Goal: Task Accomplishment & Management: Use online tool/utility

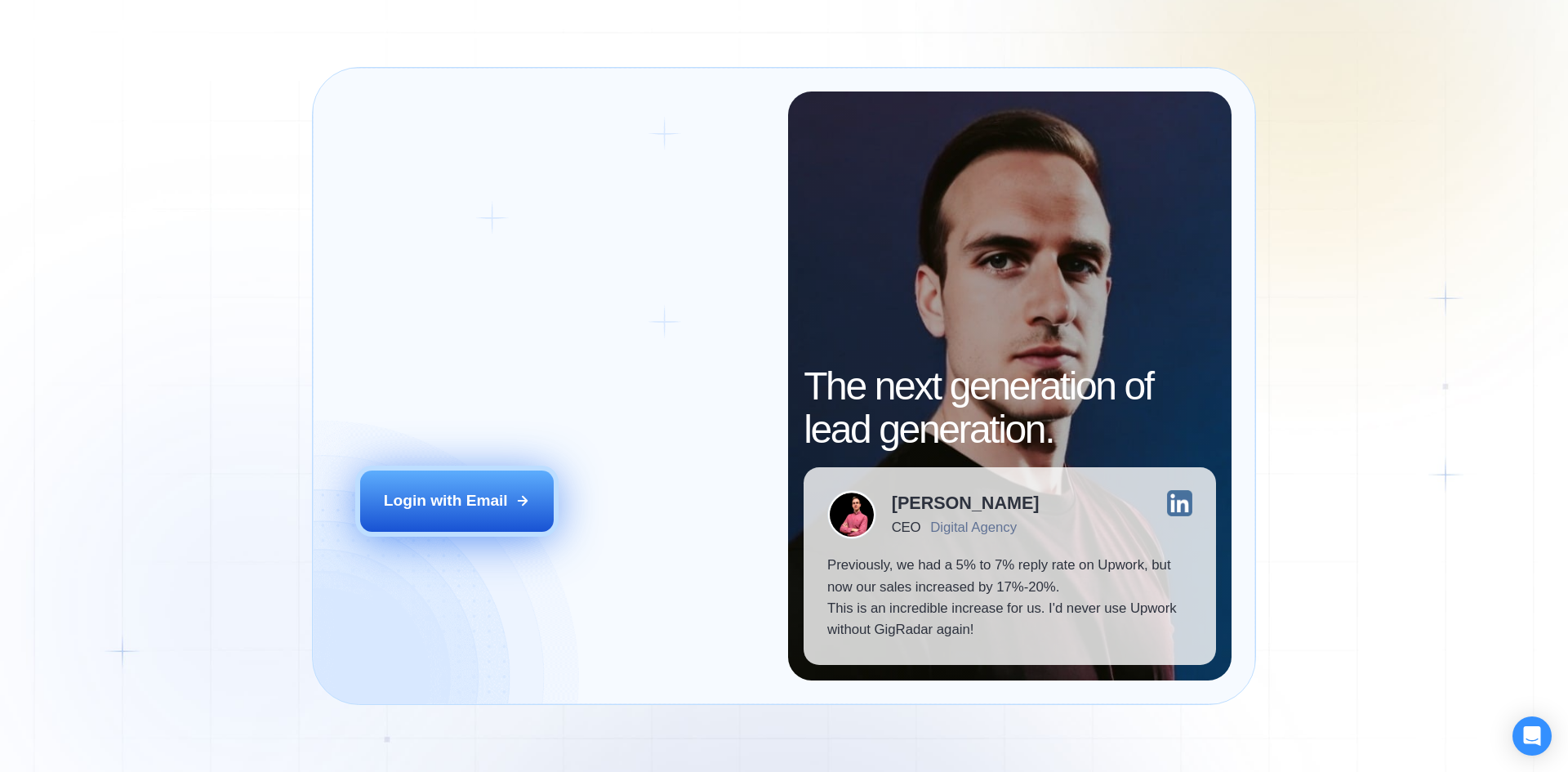
click at [455, 500] on div "Login with Email" at bounding box center [446, 500] width 124 height 21
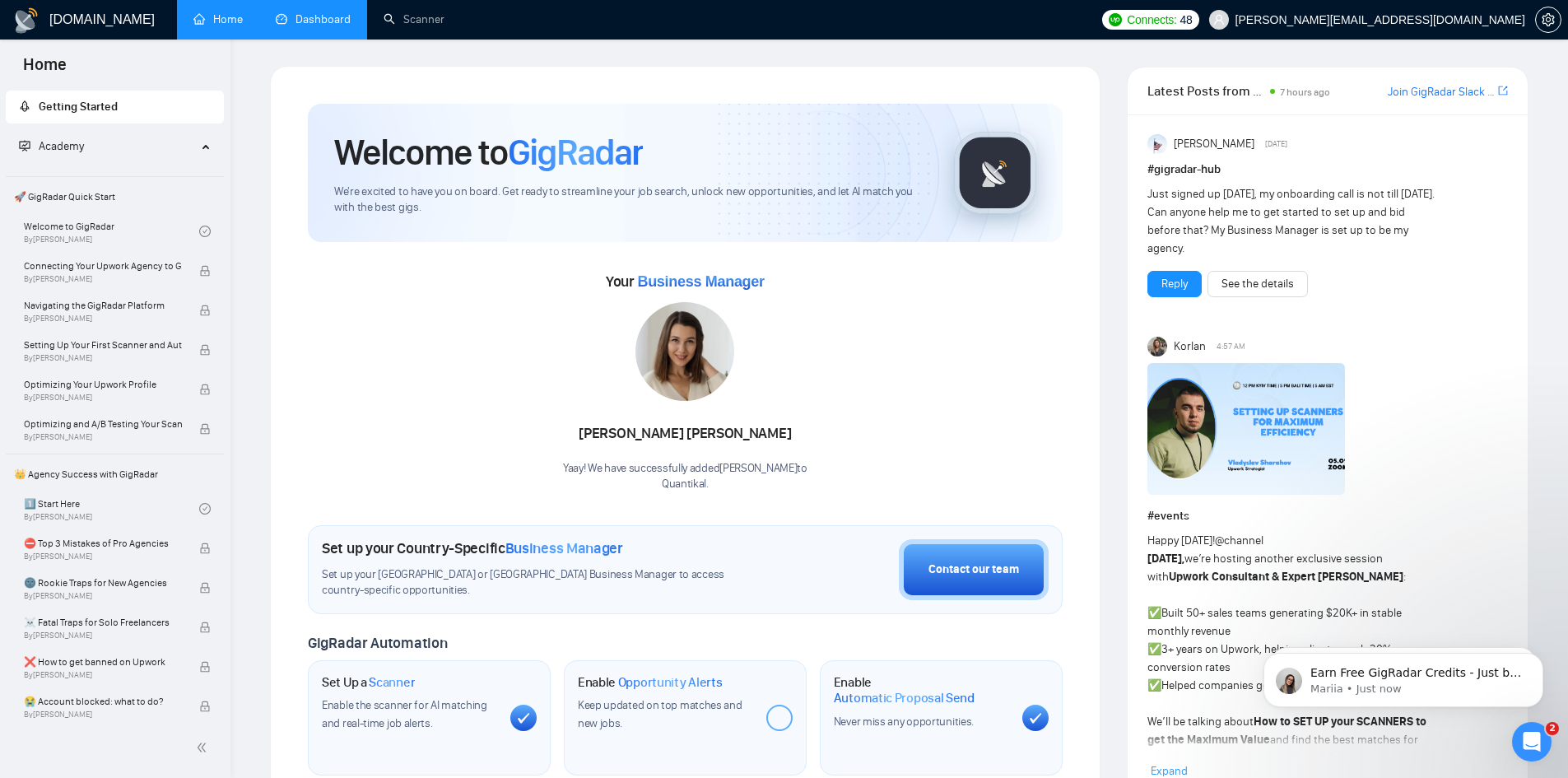
click at [329, 21] on link "Dashboard" at bounding box center [312, 19] width 75 height 14
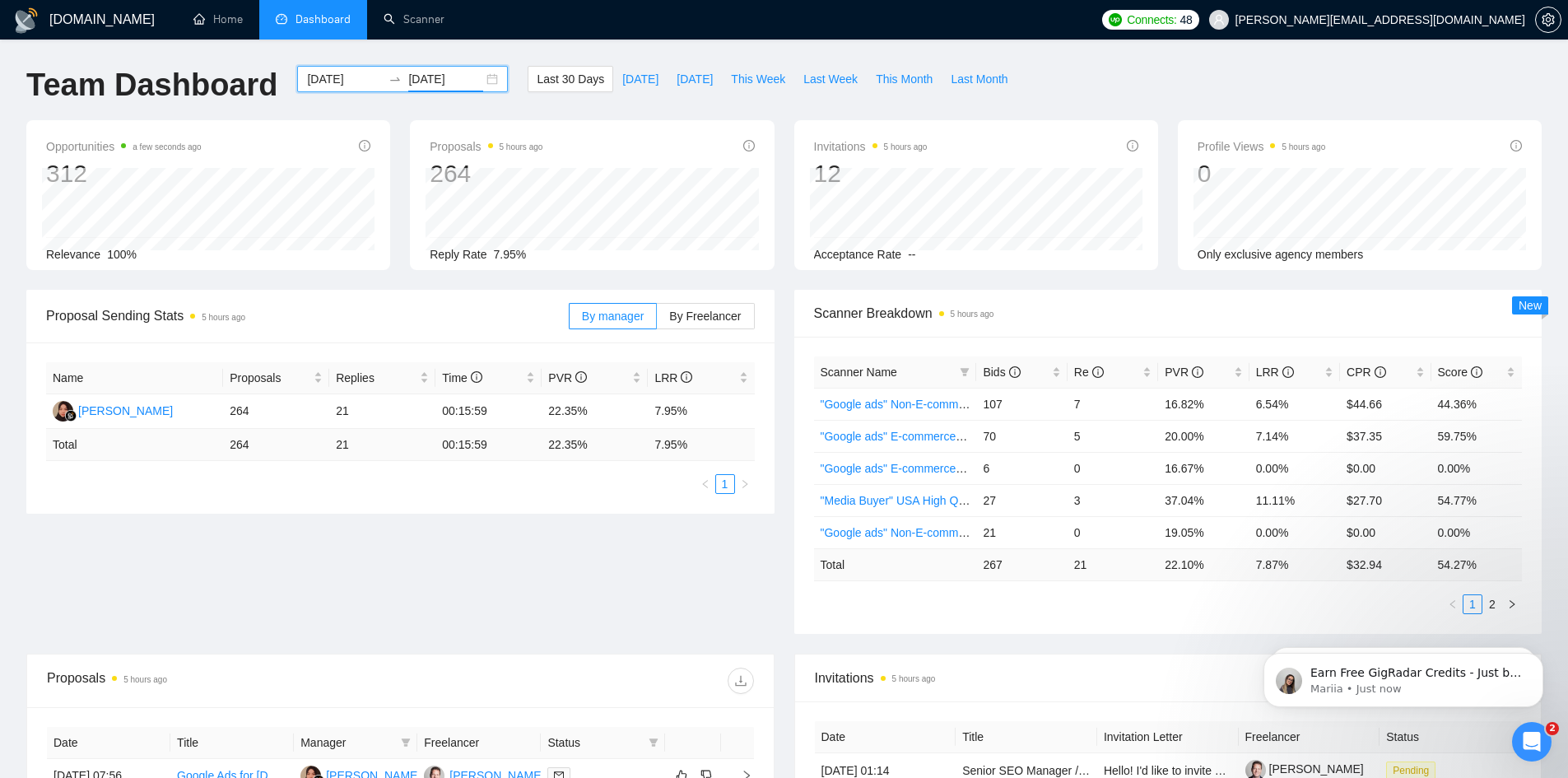
click at [459, 80] on input "2025-09-03" at bounding box center [445, 79] width 75 height 18
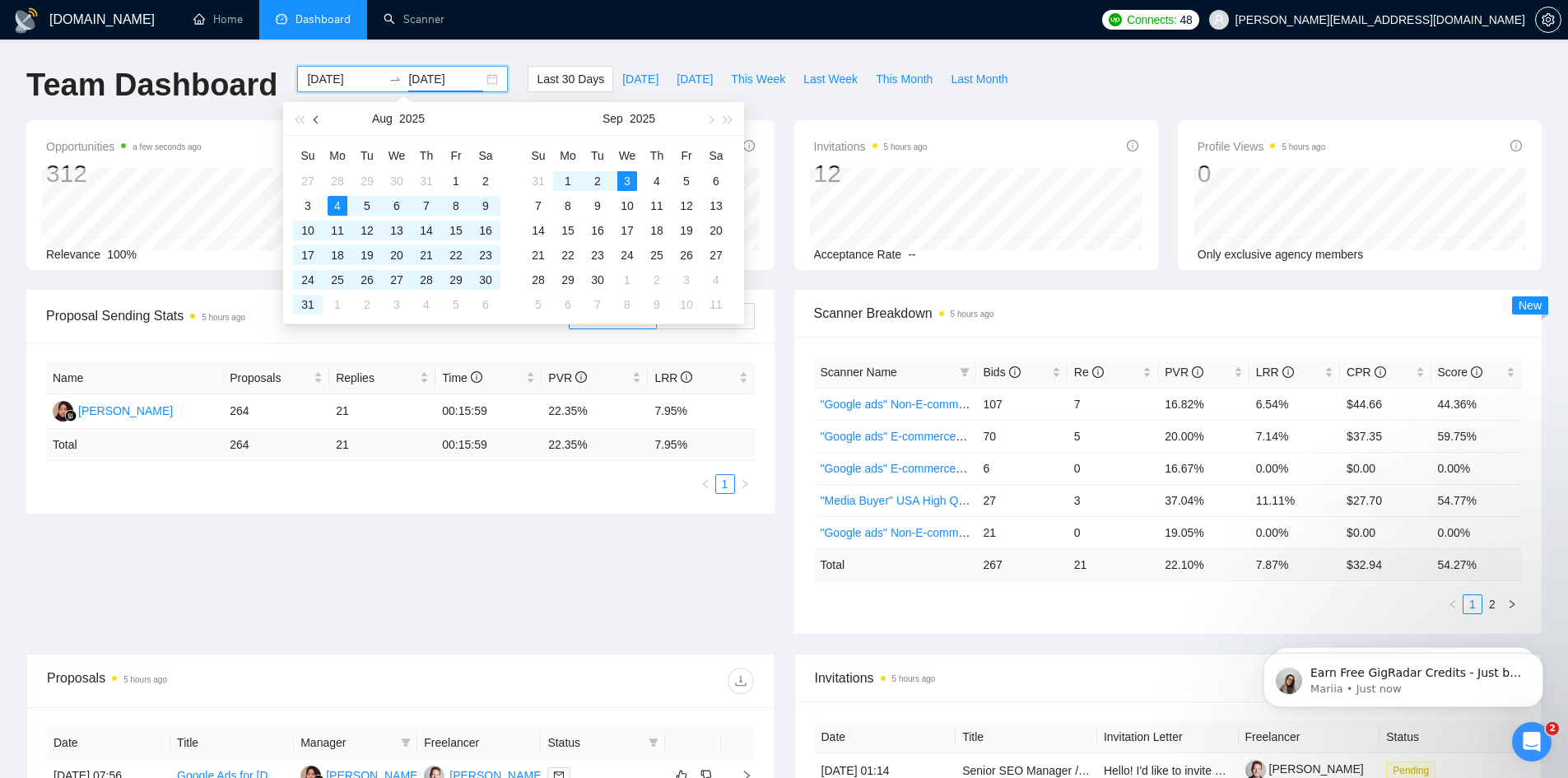
click at [321, 127] on button "button" at bounding box center [317, 118] width 18 height 33
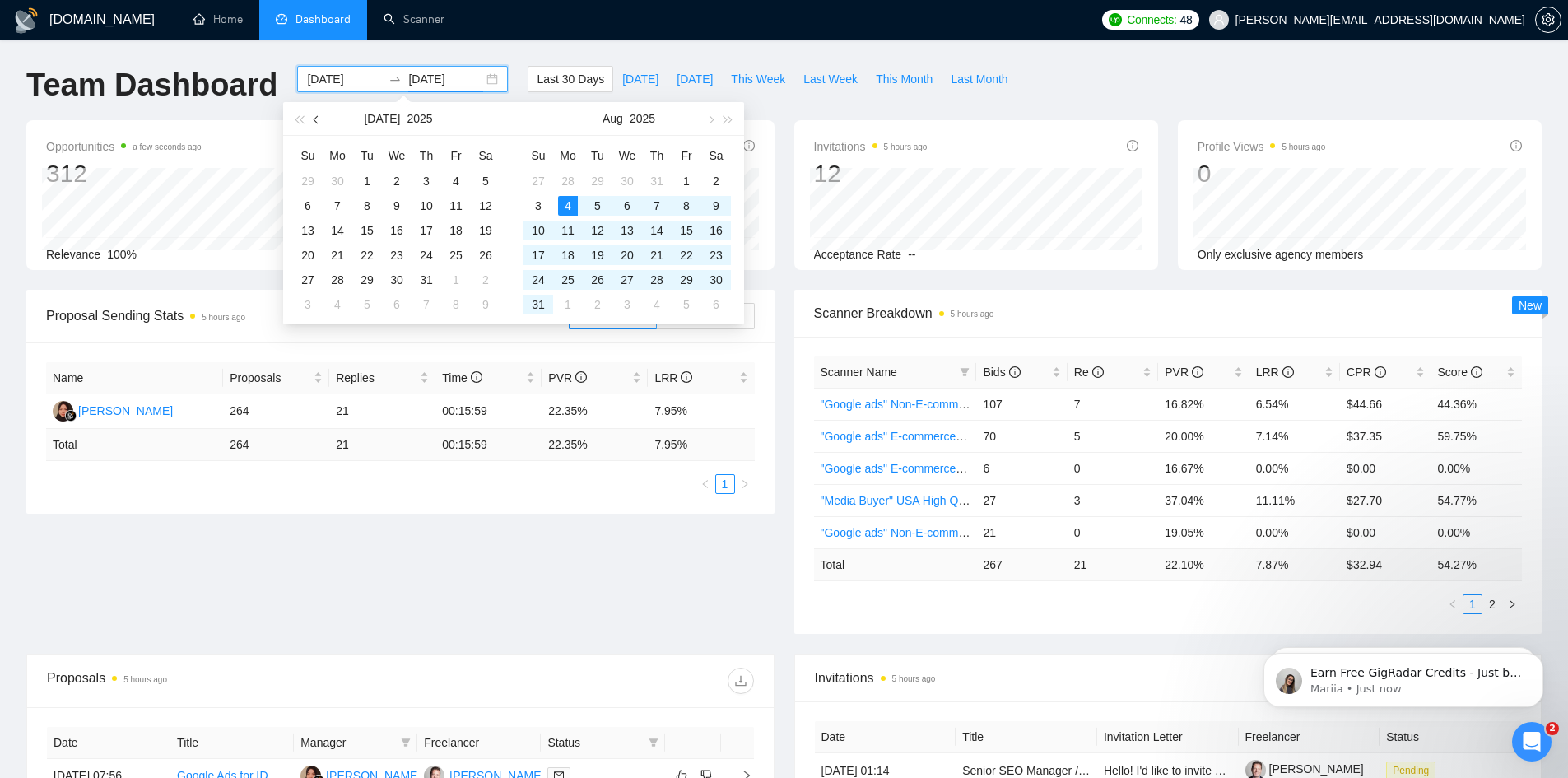
click at [318, 118] on span "button" at bounding box center [318, 119] width 9 height 9
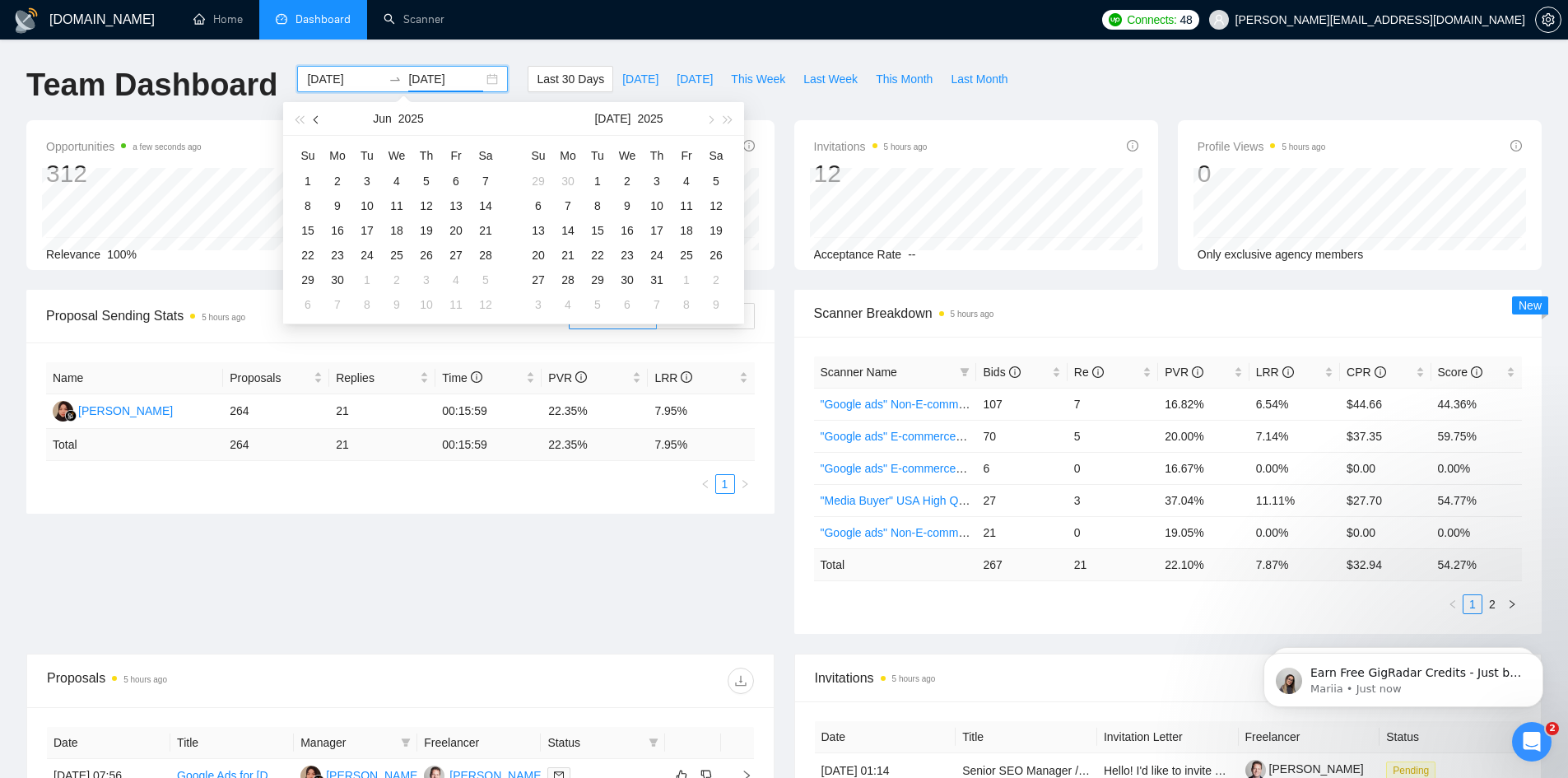
click at [318, 118] on span "button" at bounding box center [318, 119] width 9 height 9
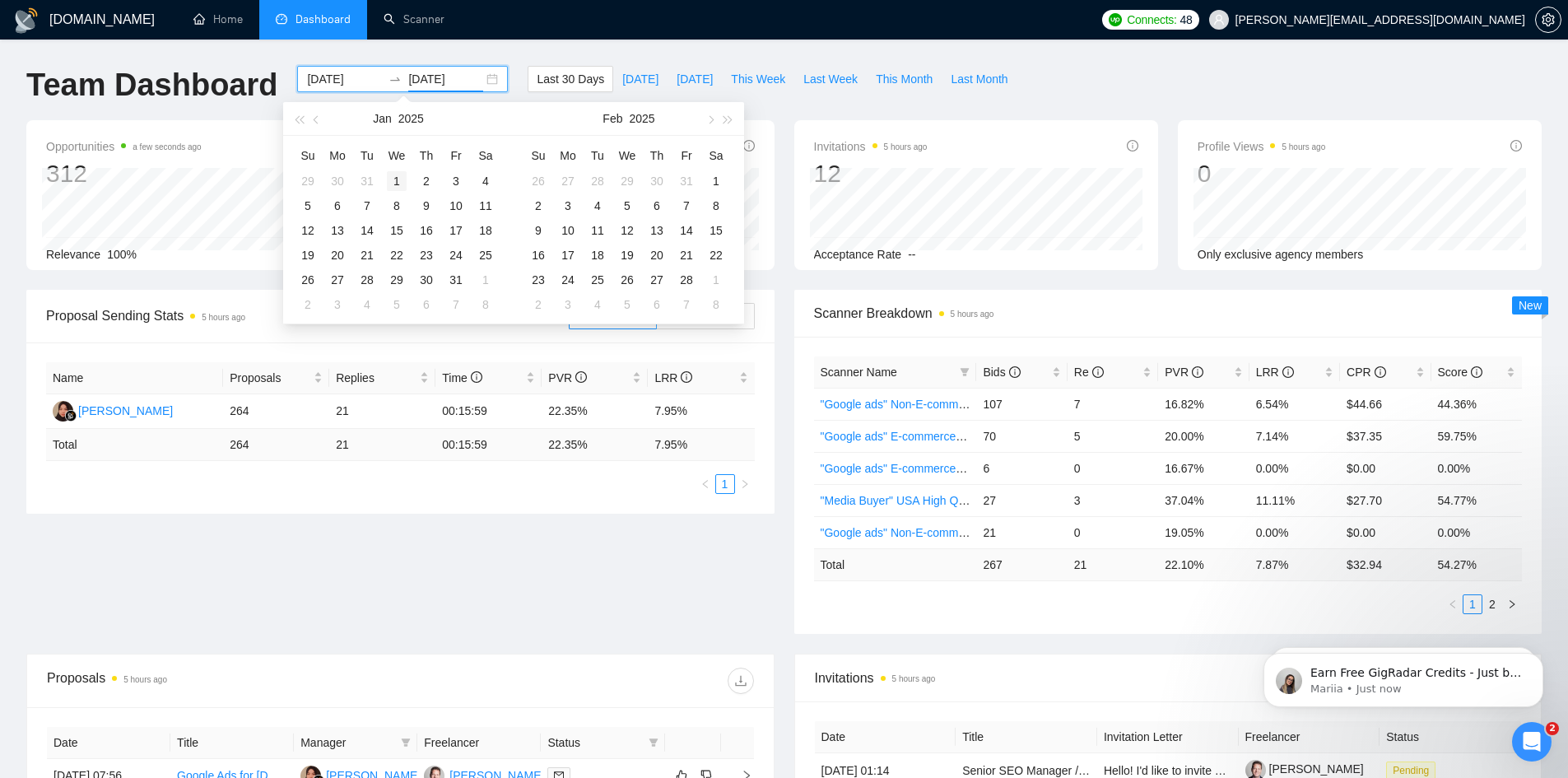
type input "2025-01-01"
click at [396, 180] on div "1" at bounding box center [396, 181] width 20 height 20
click at [313, 120] on button "button" at bounding box center [317, 118] width 18 height 33
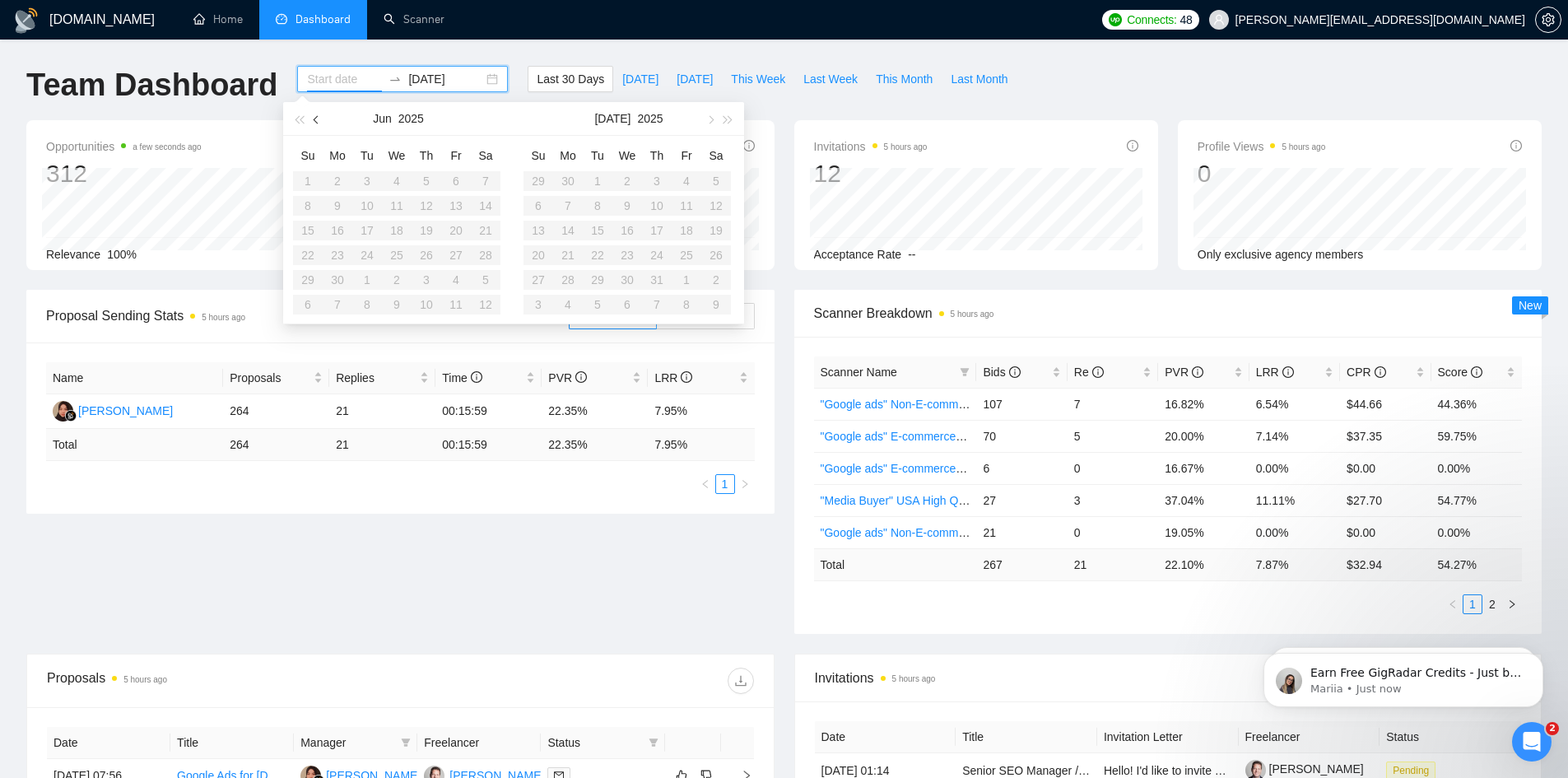
click at [313, 120] on button "button" at bounding box center [317, 118] width 18 height 33
type input "2025-01-01"
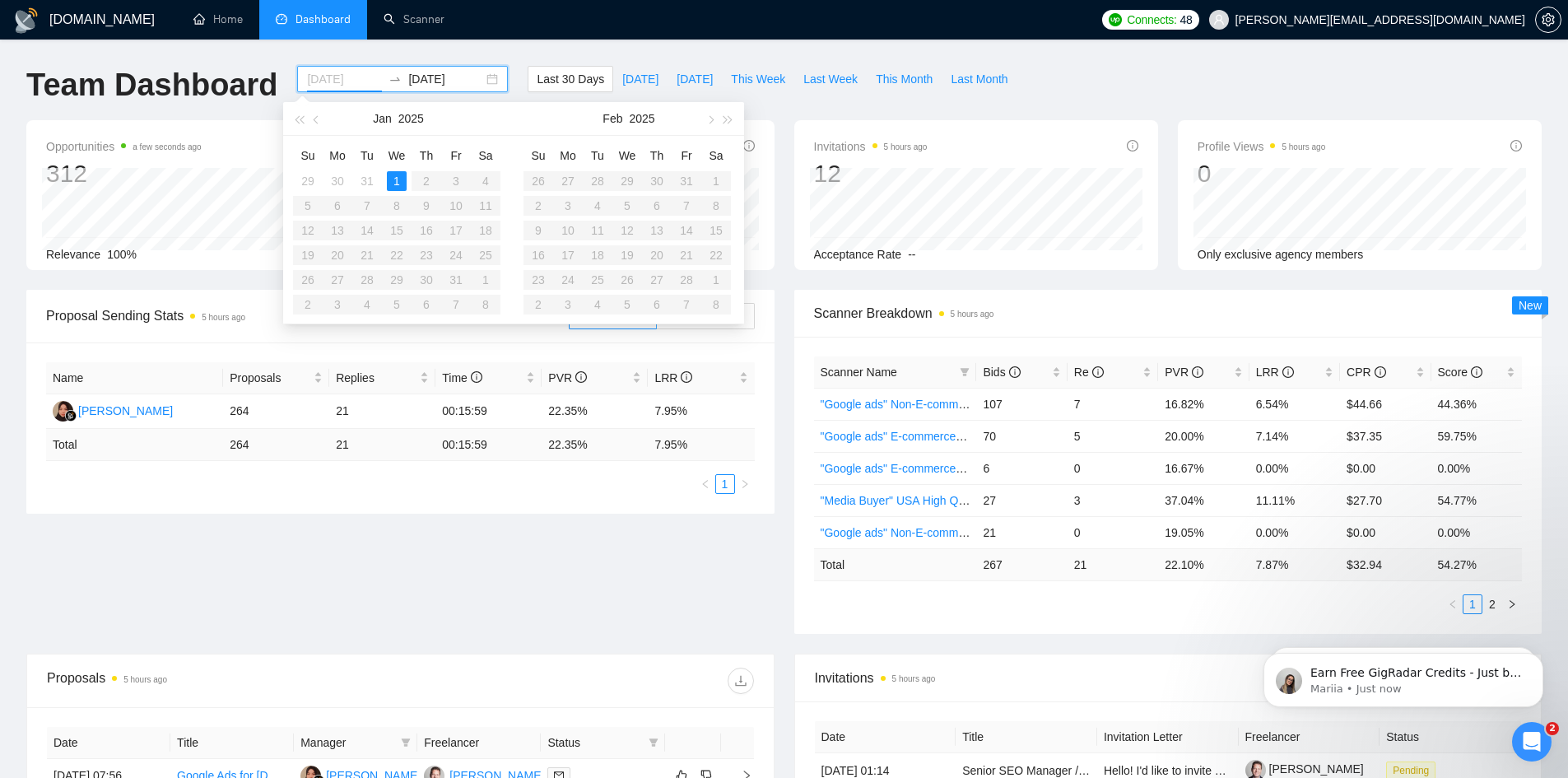
click at [394, 177] on div "1" at bounding box center [396, 181] width 20 height 20
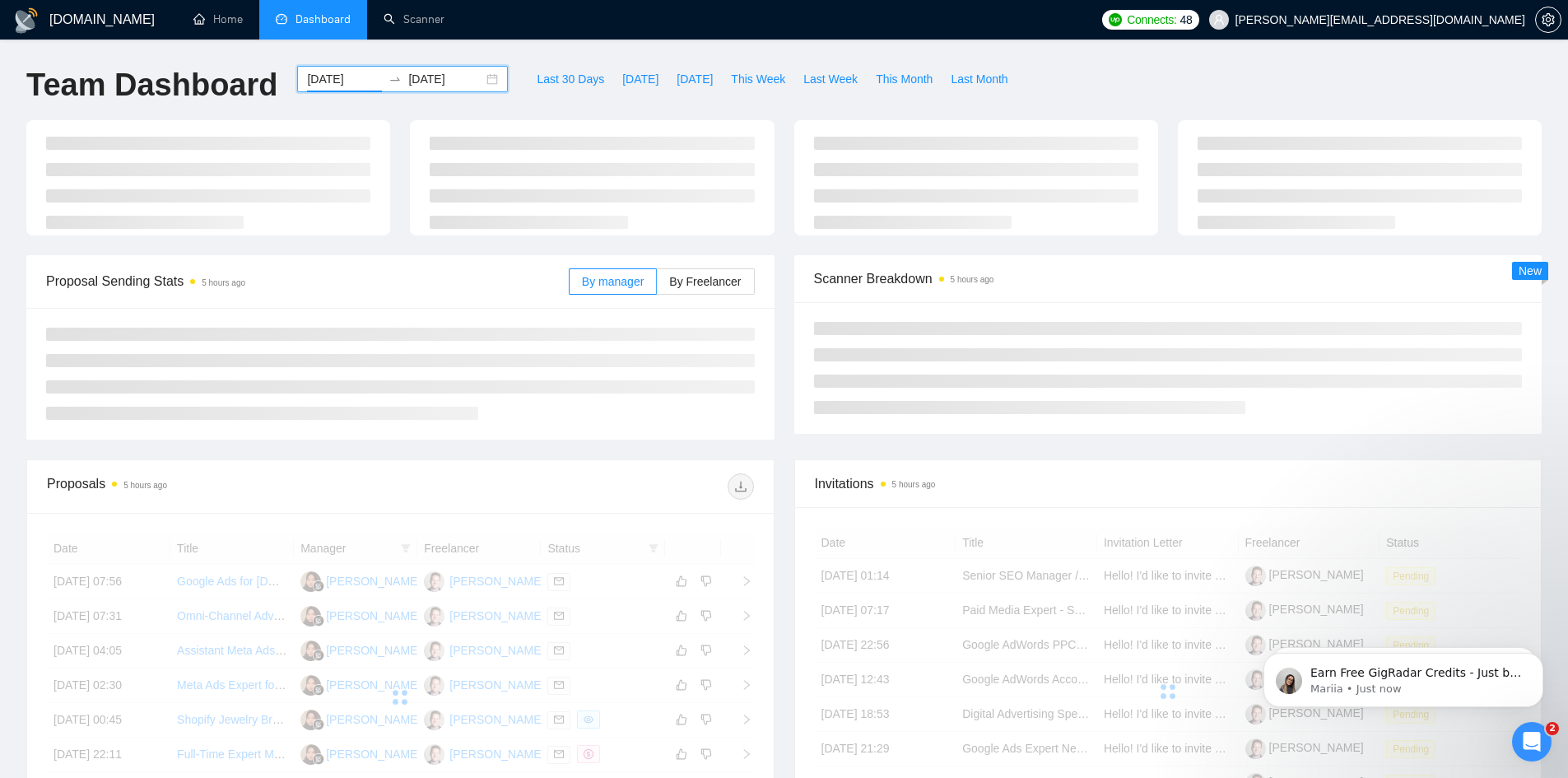
click at [417, 82] on input "2025-01-01" at bounding box center [445, 79] width 75 height 18
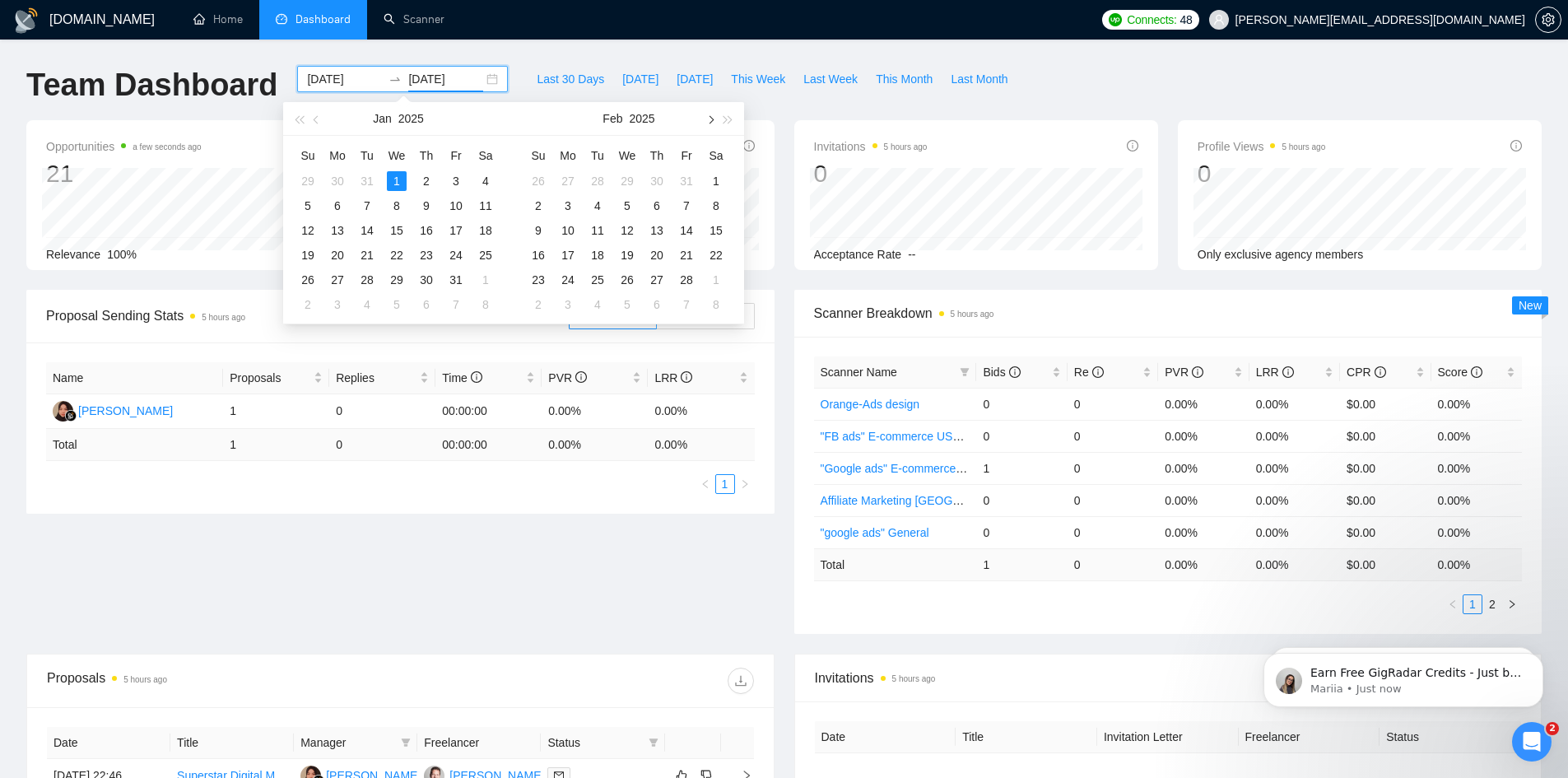
click at [709, 122] on span "button" at bounding box center [709, 119] width 9 height 9
type input "2025-03-31"
click at [566, 304] on div "31" at bounding box center [568, 304] width 20 height 20
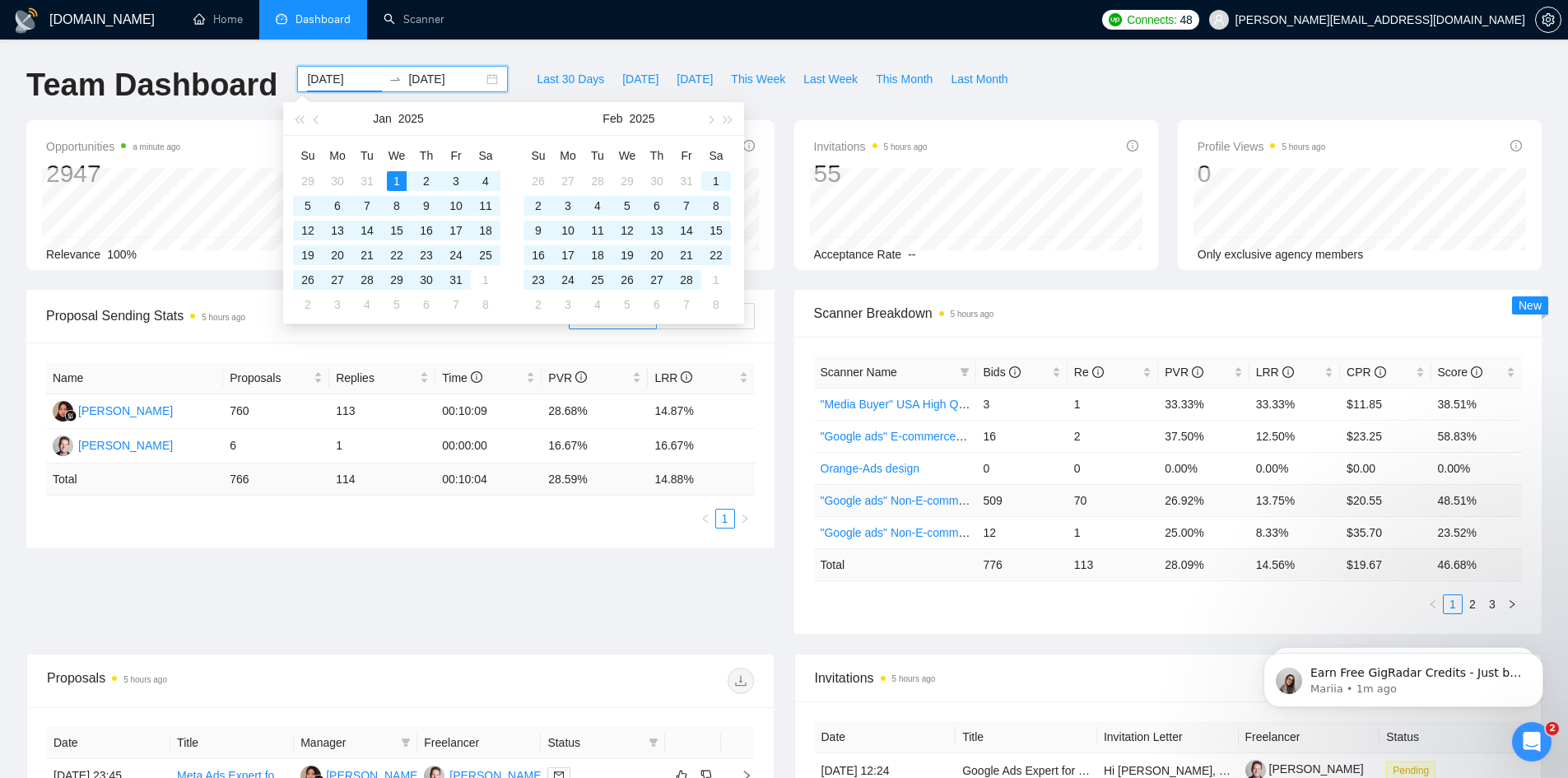
click at [934, 498] on link ""Google ads" Non-E-commerce [GEOGRAPHIC_DATA] High Quality" at bounding box center [996, 500] width 350 height 13
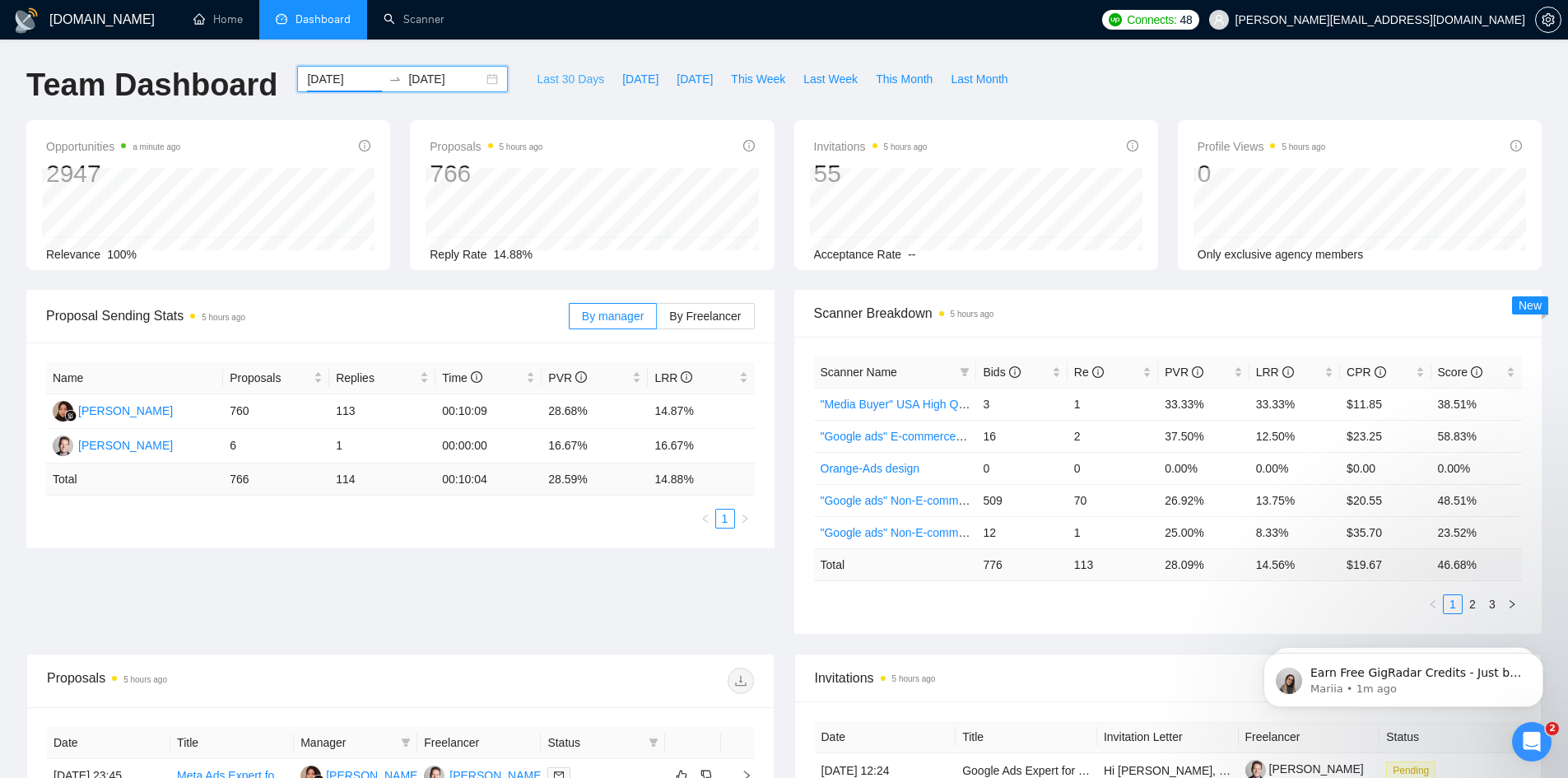
click at [550, 77] on span "Last 30 Days" at bounding box center [570, 79] width 68 height 18
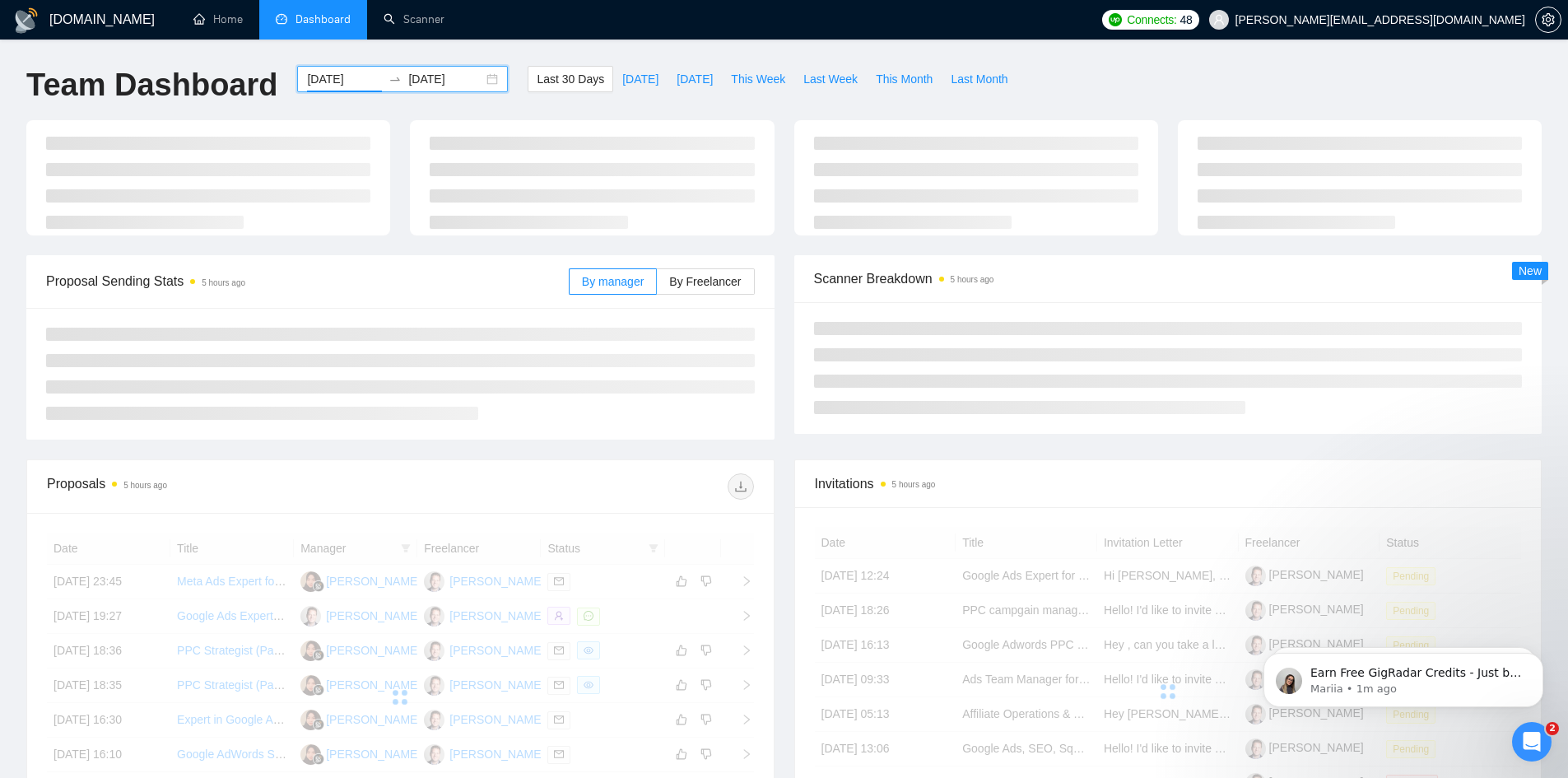
type input "2025-08-04"
type input "2025-09-03"
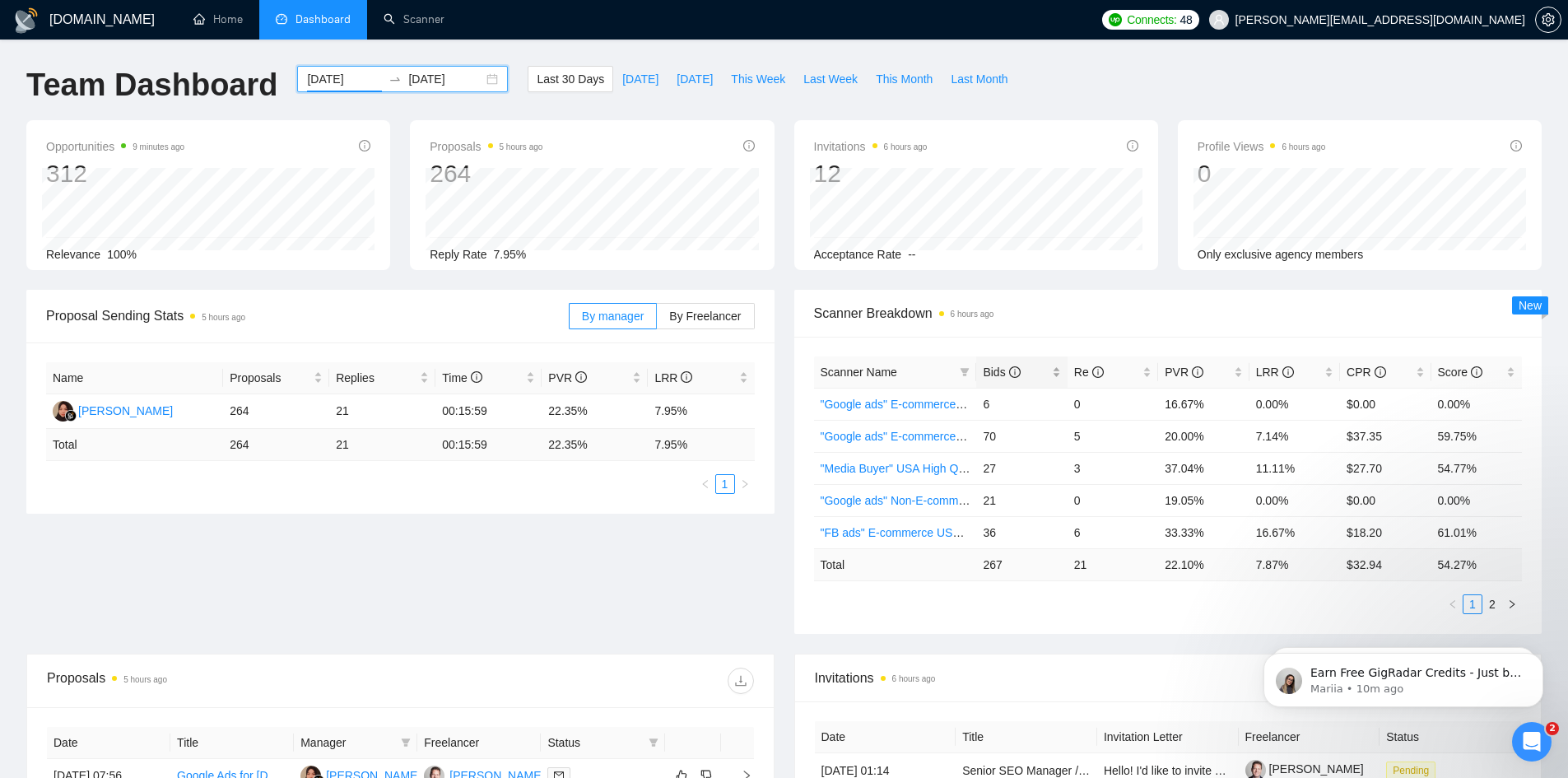
click at [992, 373] on span "Bids" at bounding box center [1001, 371] width 37 height 13
click at [999, 371] on span "Bids" at bounding box center [1001, 371] width 37 height 13
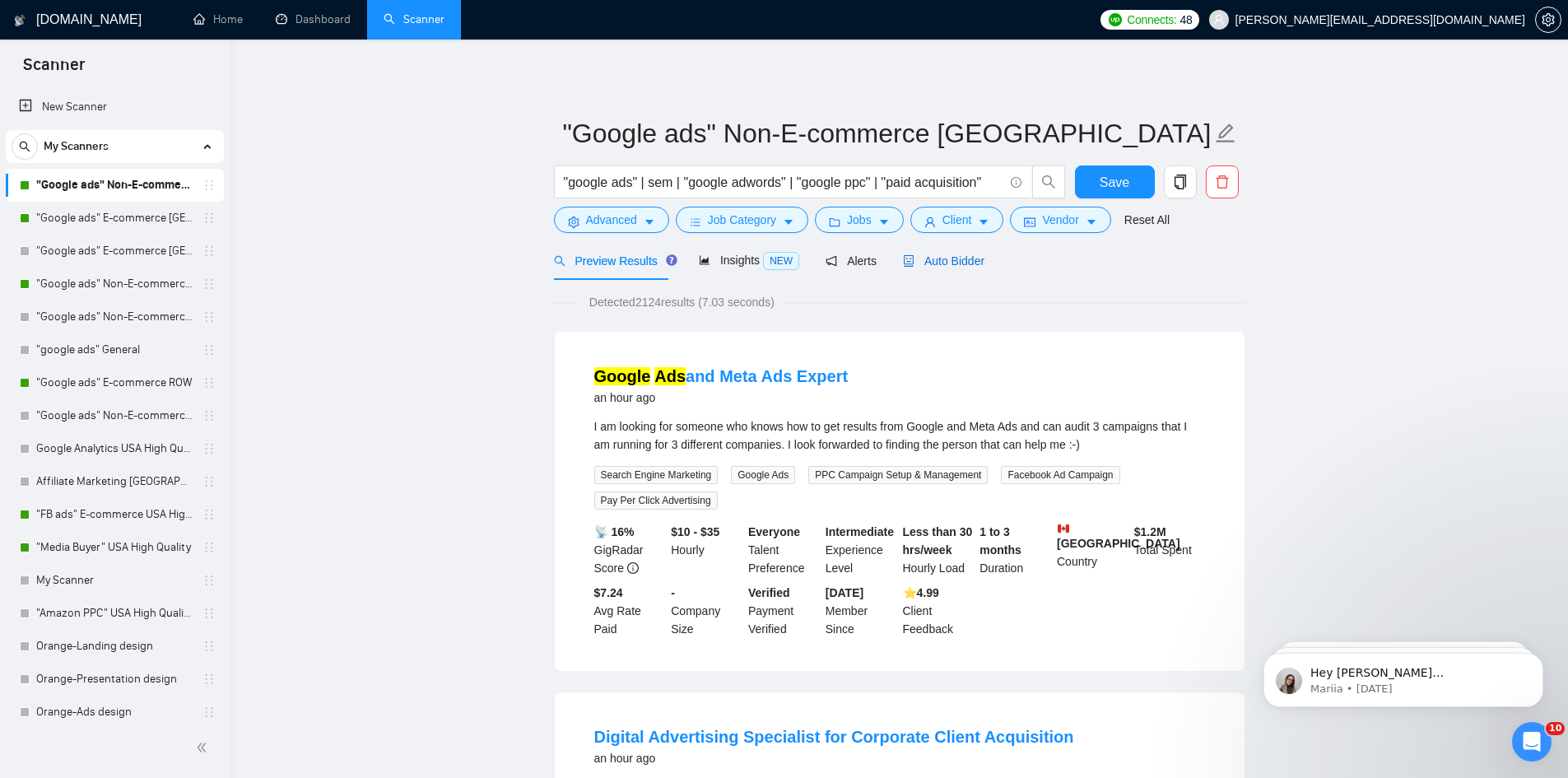
click at [964, 257] on span "Auto Bidder" at bounding box center [944, 260] width 81 height 13
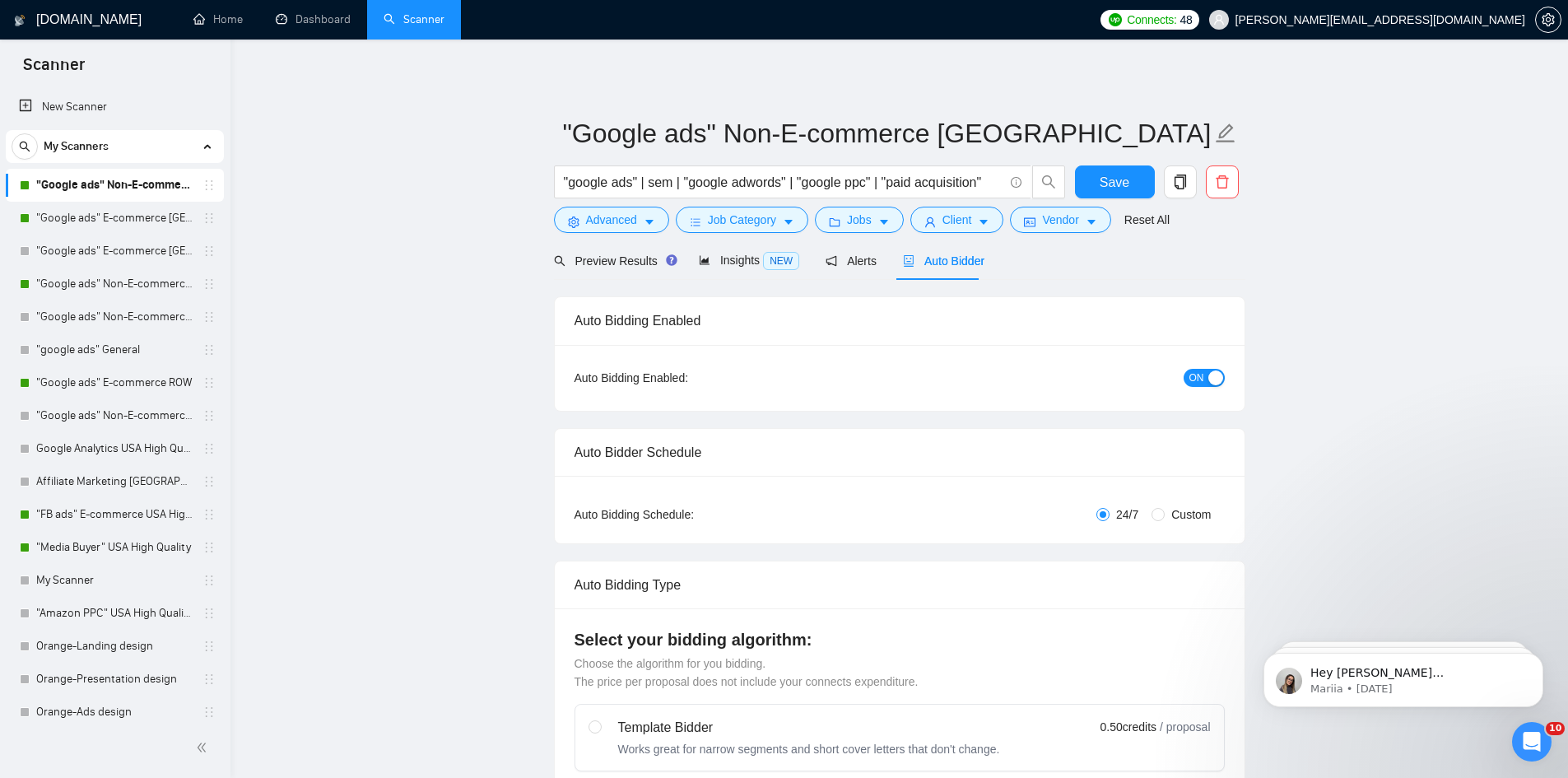
checkbox input "true"
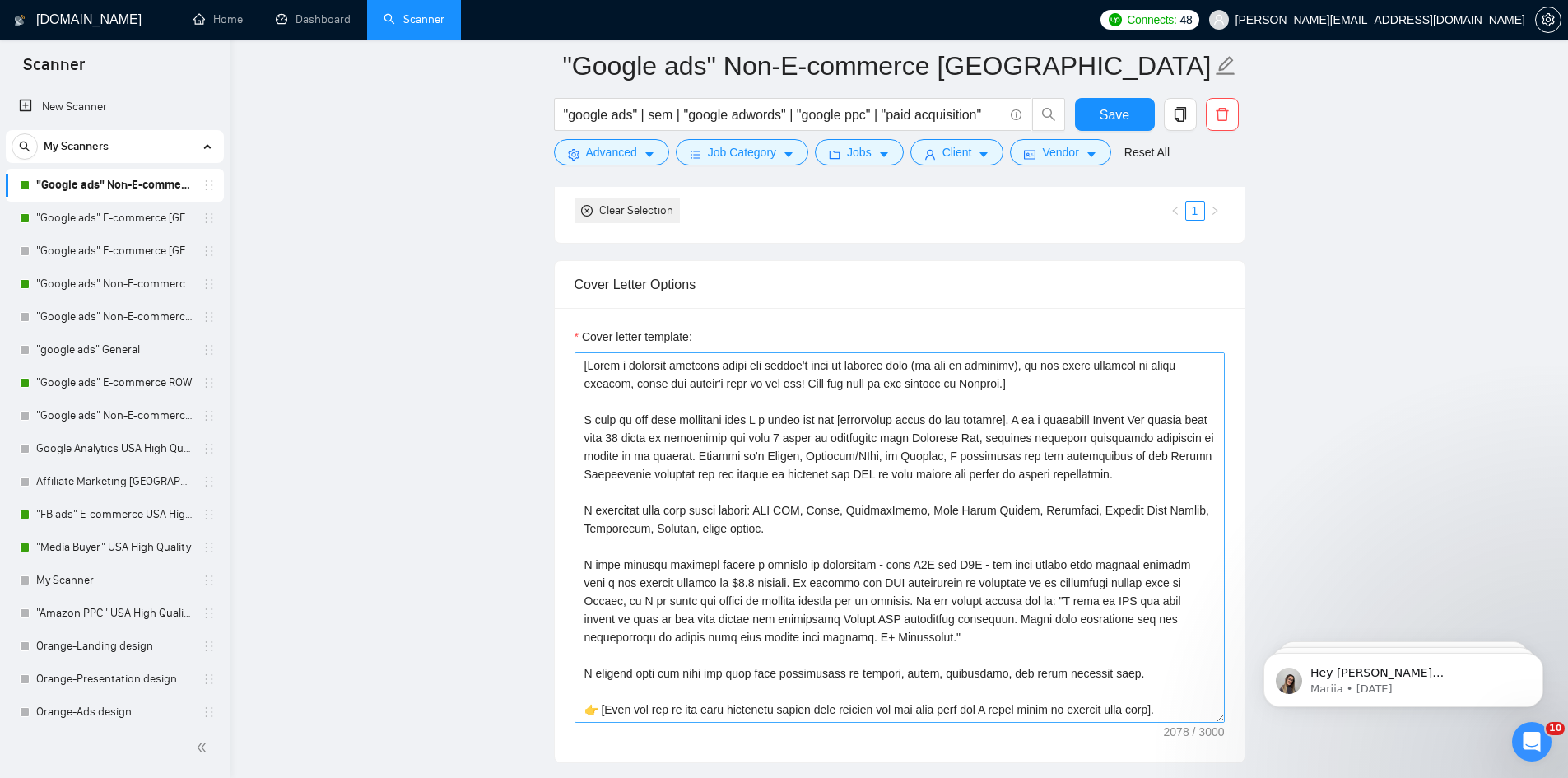
scroll to position [181, 0]
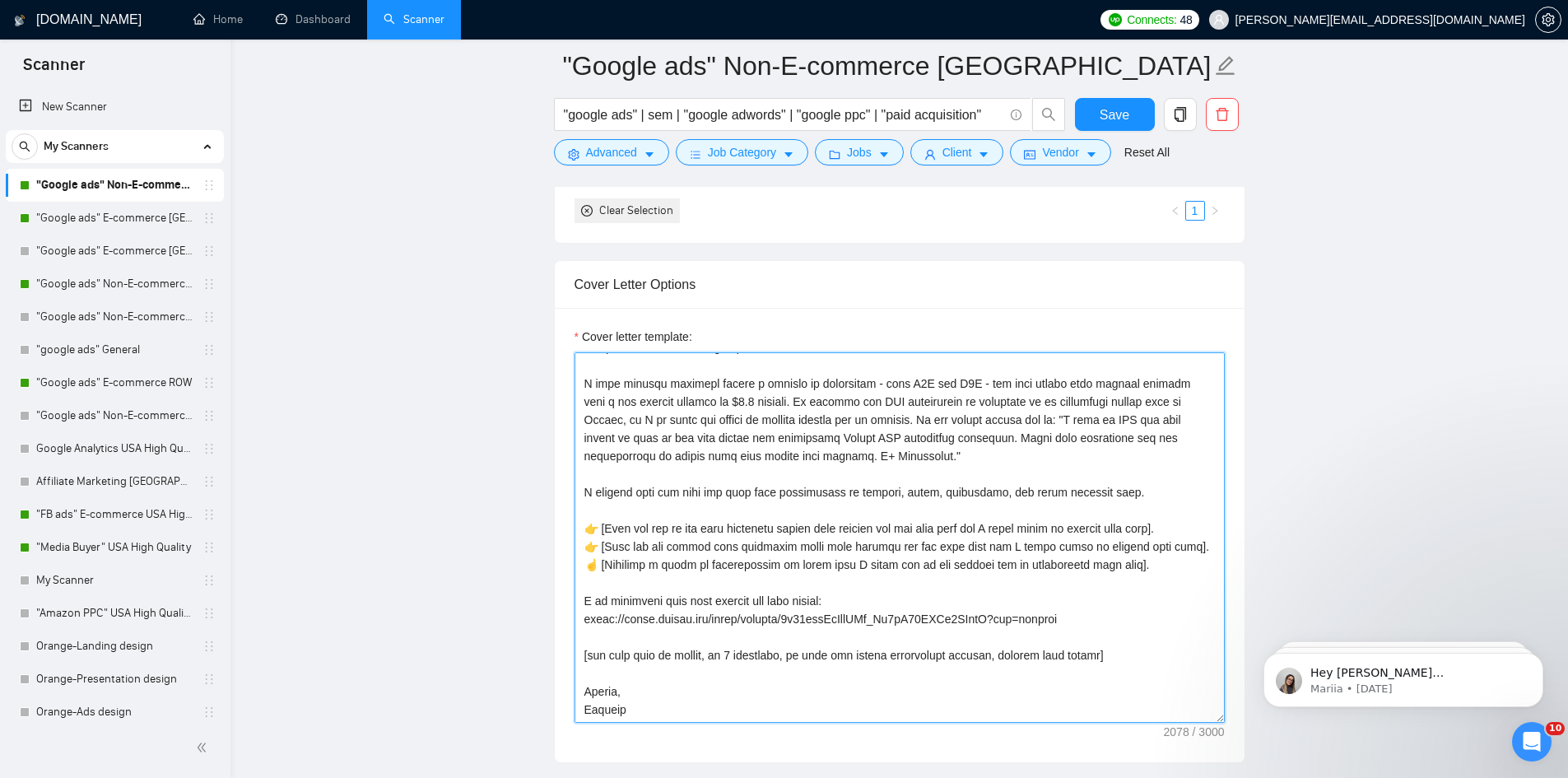
click at [590, 559] on textarea "Cover letter template:" at bounding box center [900, 538] width 650 height 371
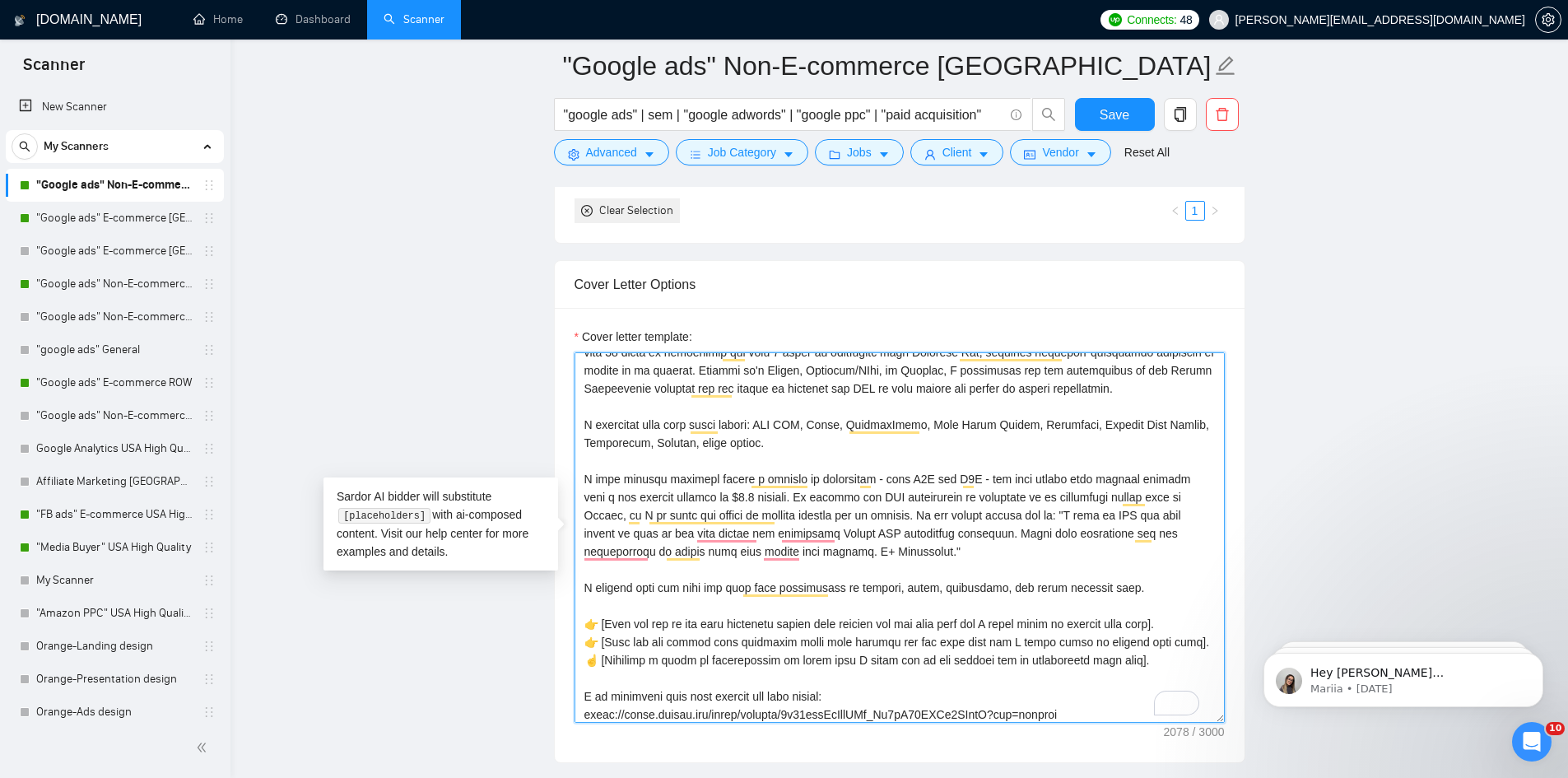
scroll to position [0, 0]
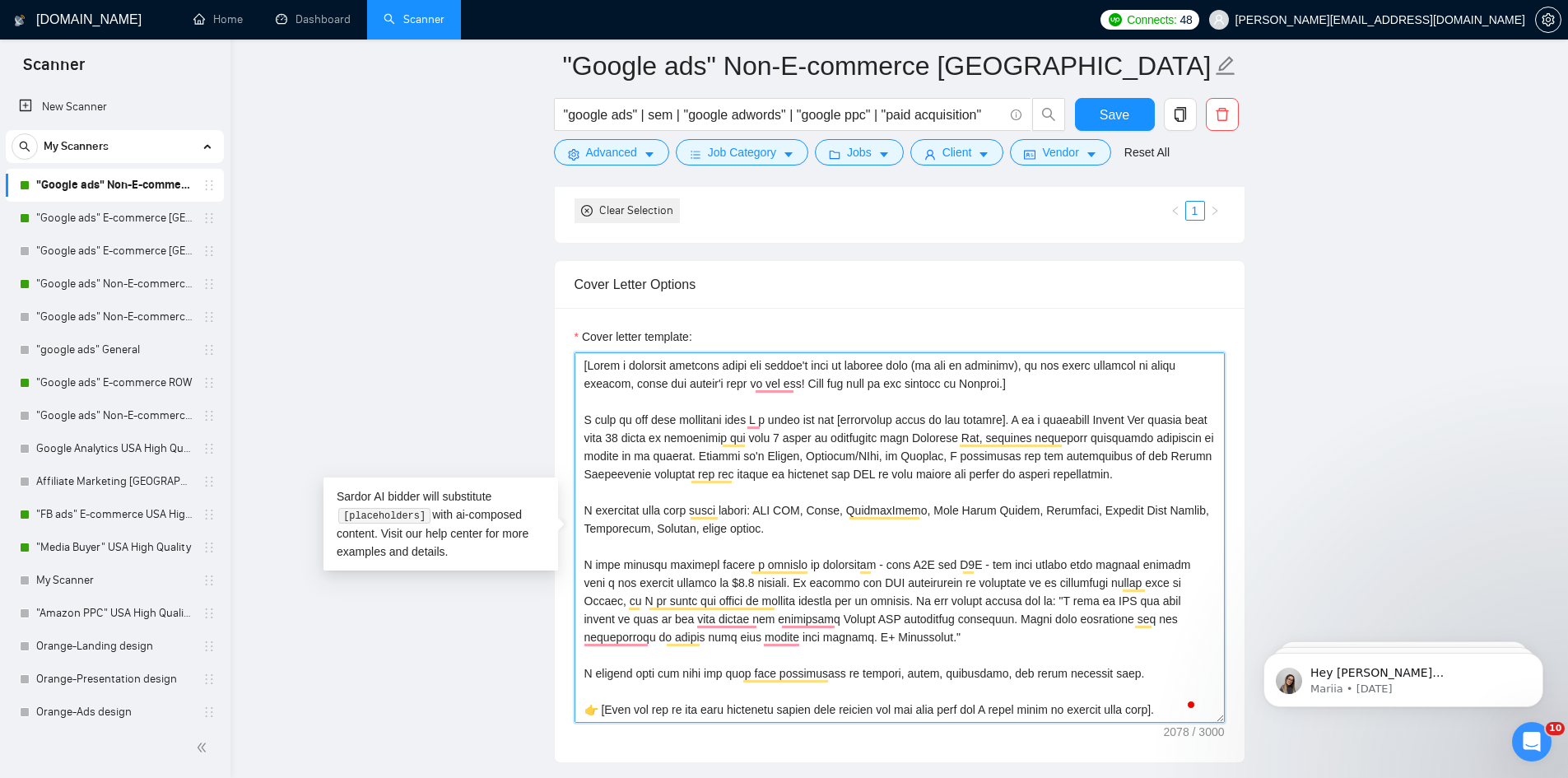
click at [841, 528] on textarea "Cover letter template:" at bounding box center [900, 538] width 650 height 371
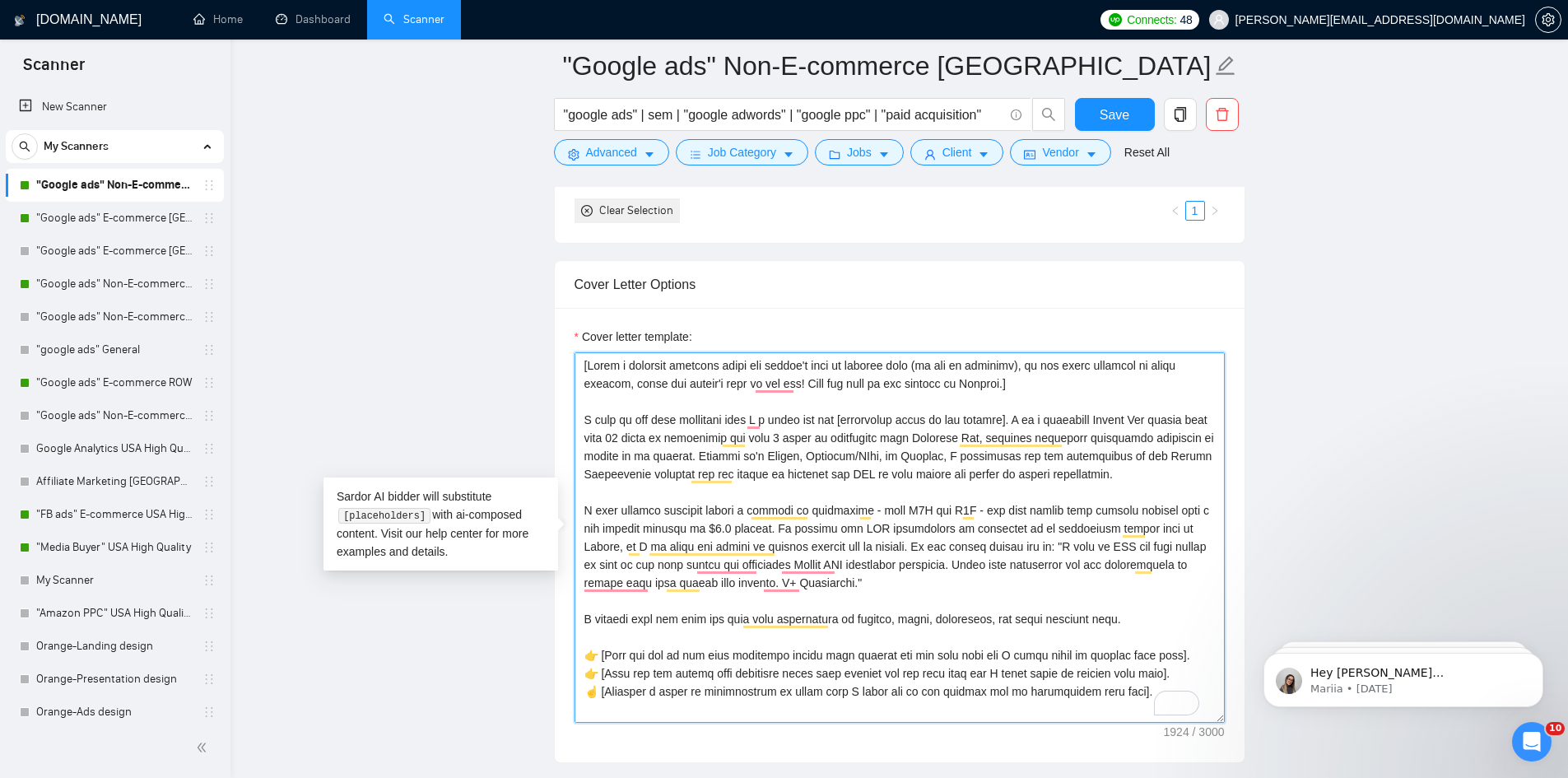
click at [968, 531] on textarea "Cover letter template:" at bounding box center [900, 538] width 650 height 371
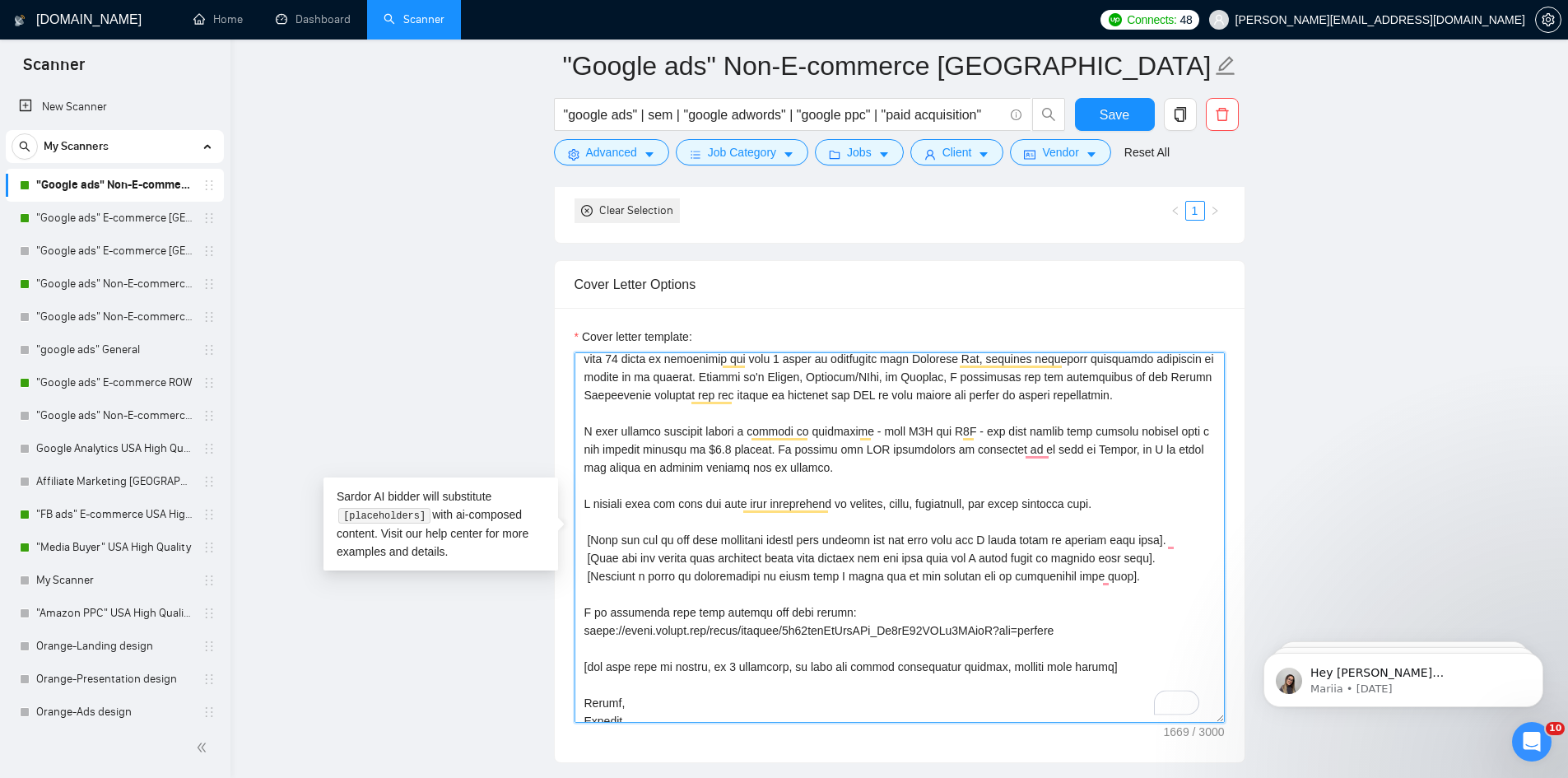
scroll to position [91, 0]
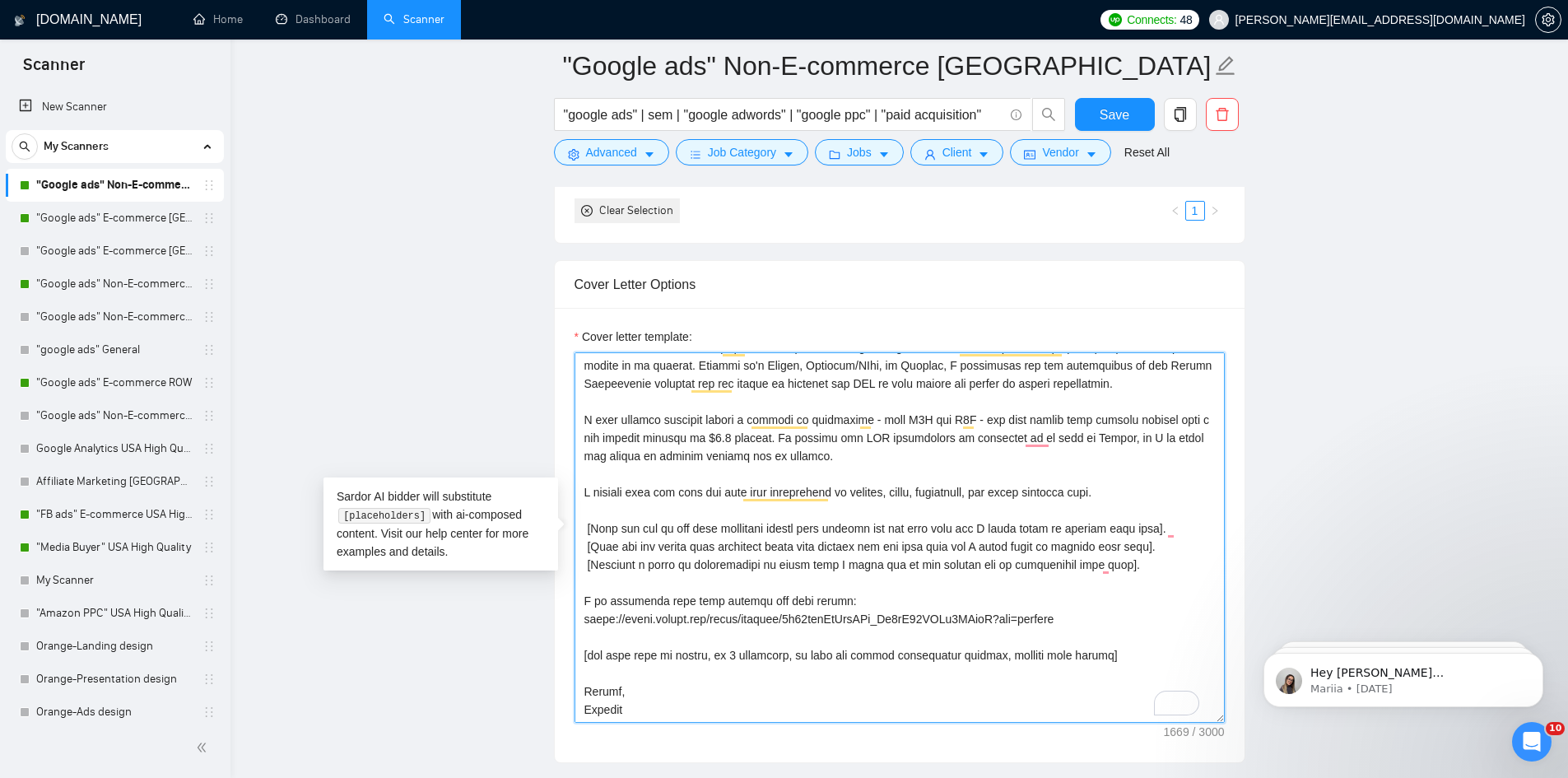
click at [996, 646] on textarea "Cover letter template:" at bounding box center [900, 538] width 650 height 371
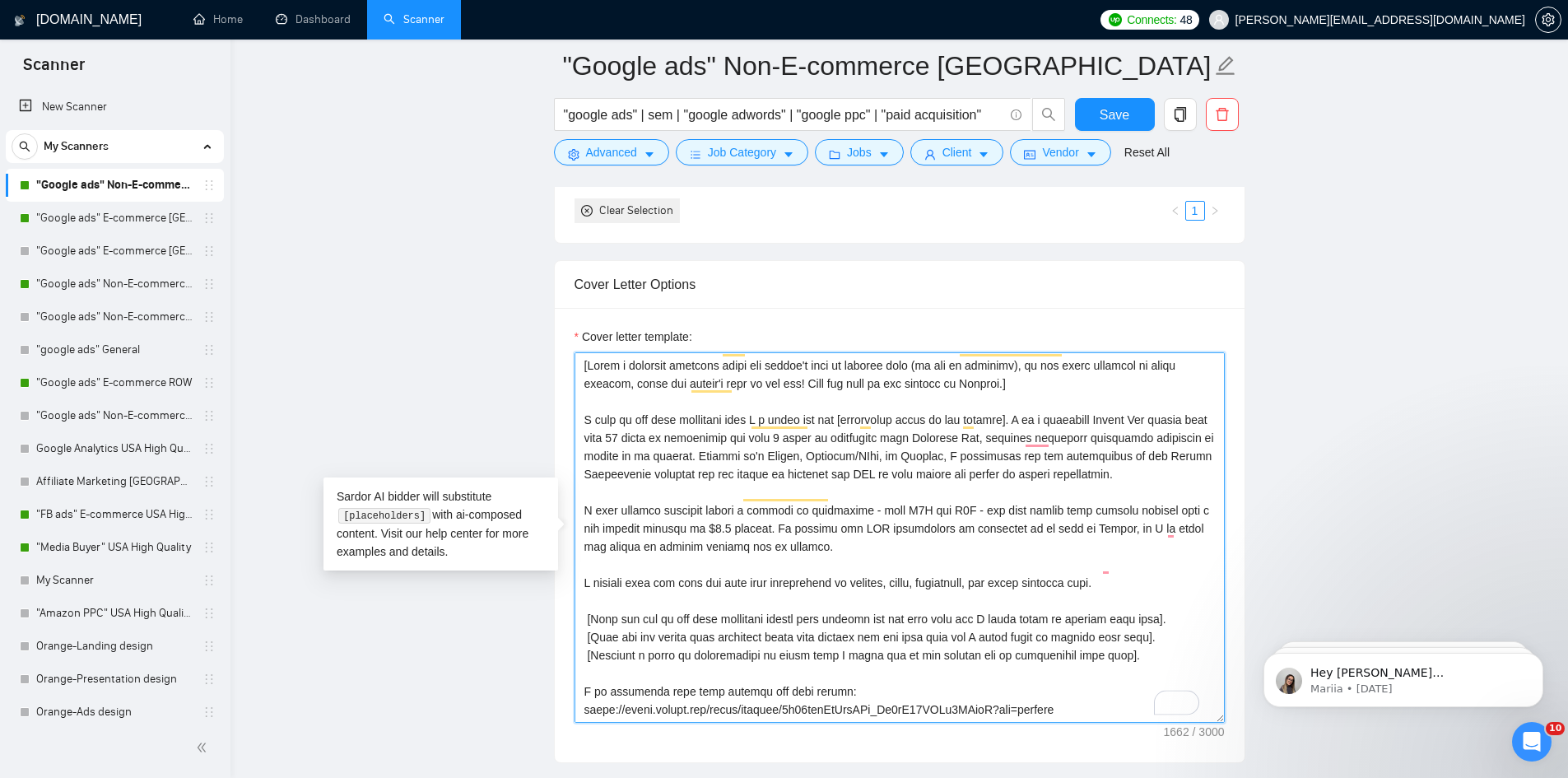
scroll to position [0, 0]
click at [1000, 376] on textarea "Cover letter template:" at bounding box center [900, 538] width 650 height 371
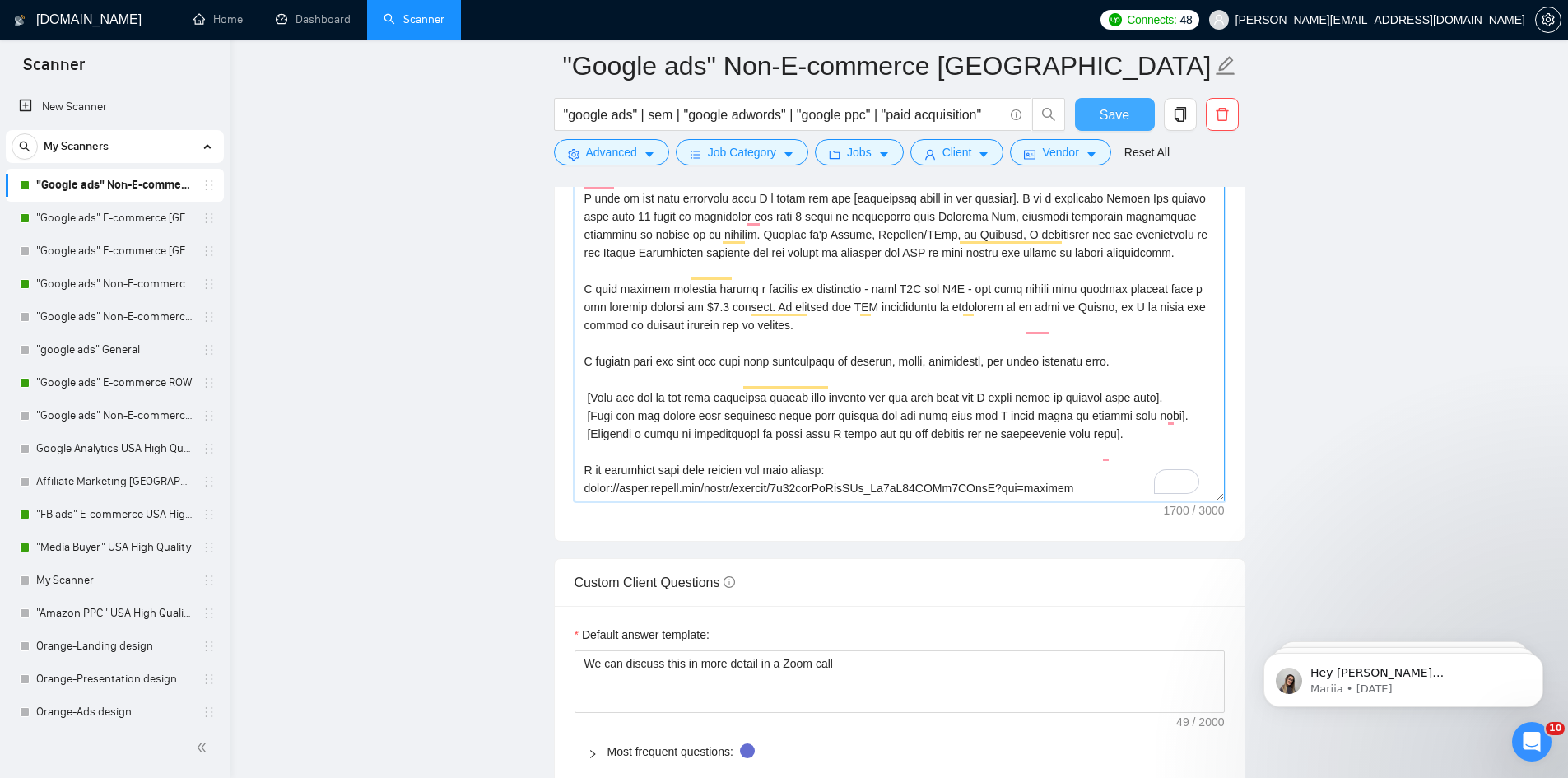
type textarea "[Write a personal greeting using the client's name or company name (if any is p…"
click at [1130, 110] on button "Save" at bounding box center [1114, 114] width 80 height 33
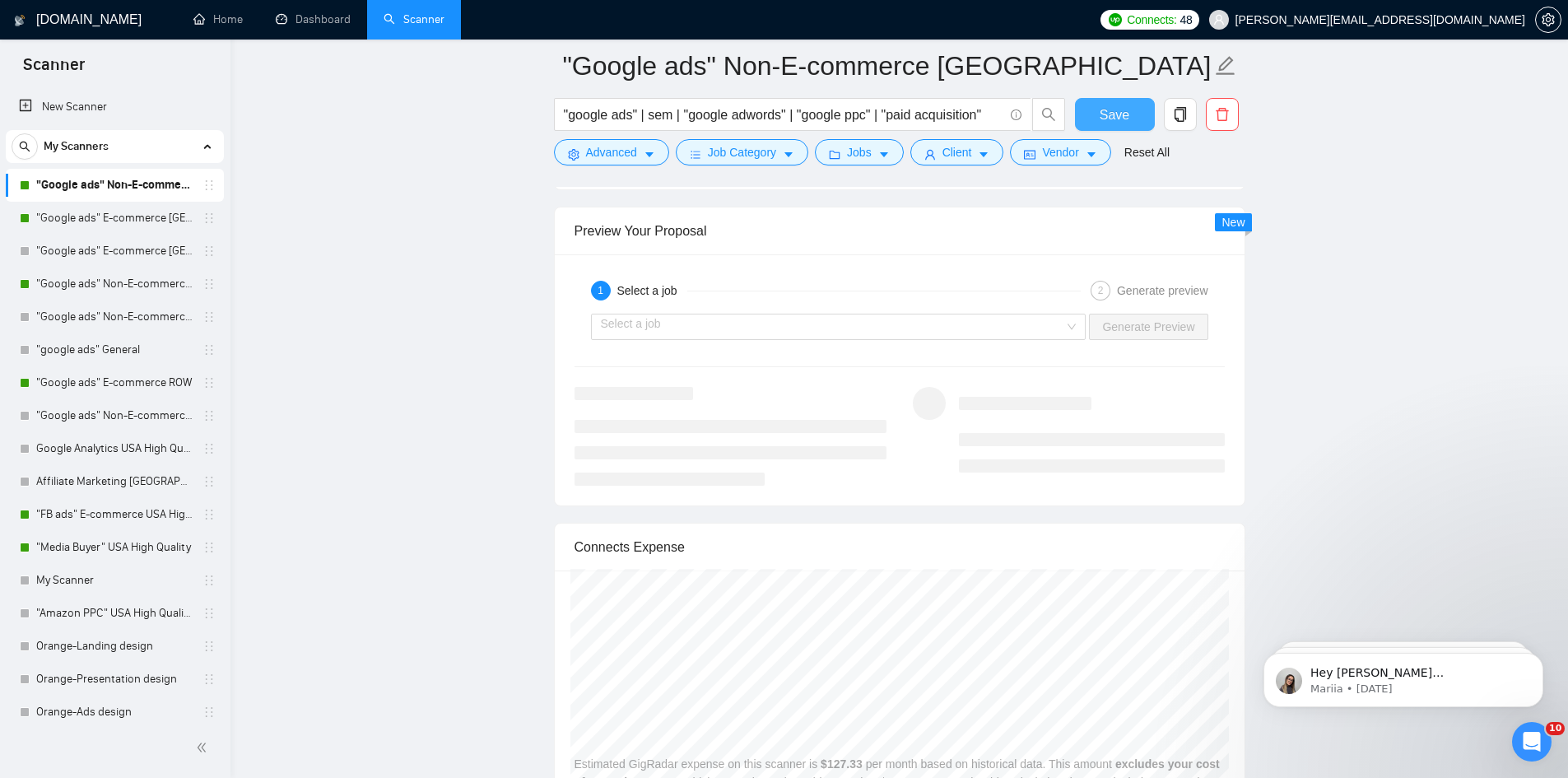
scroll to position [3295, 0]
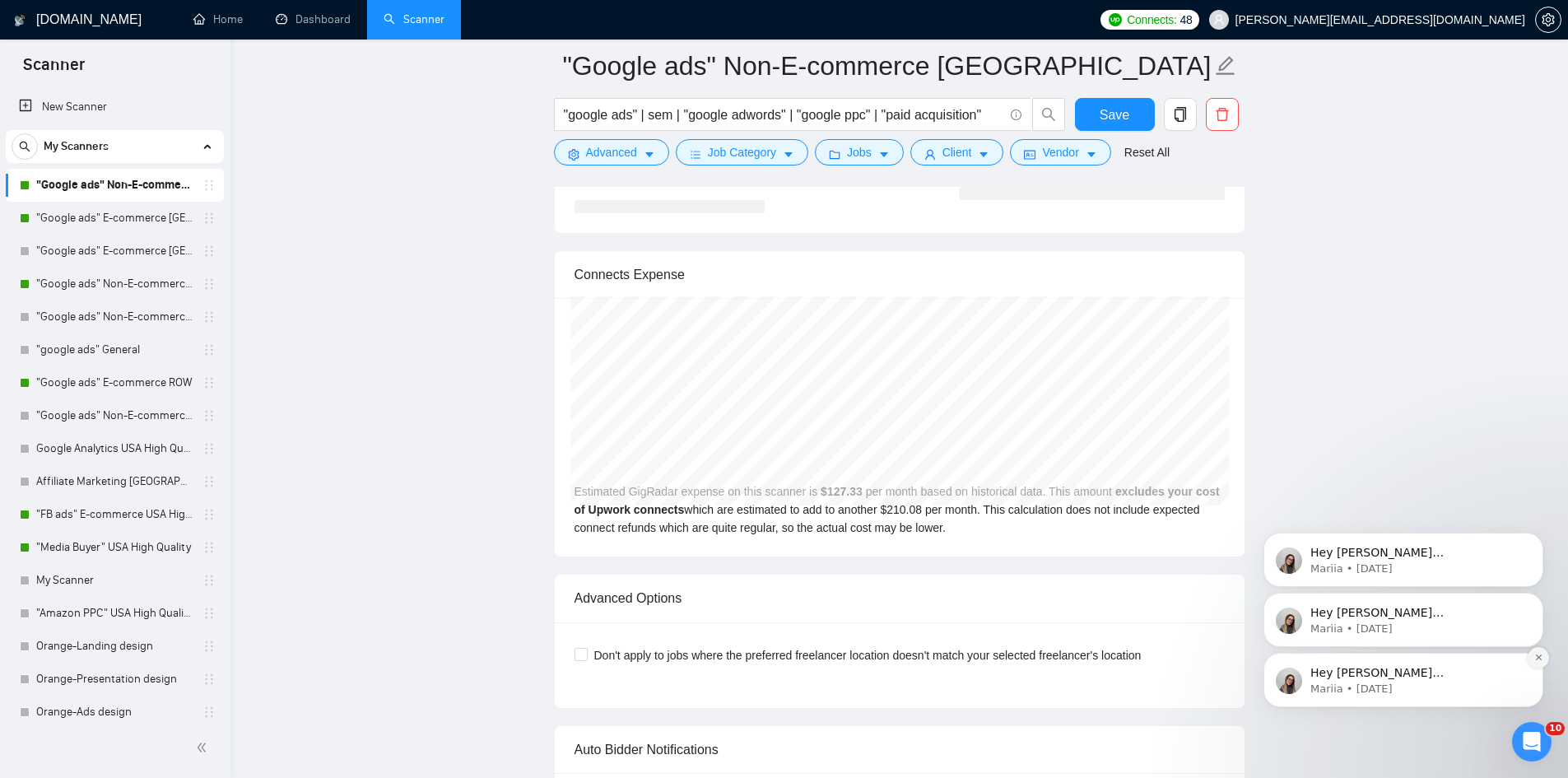
click at [1538, 654] on icon "Dismiss notification" at bounding box center [1538, 657] width 9 height 9
click at [1535, 658] on icon "Dismiss notification" at bounding box center [1538, 657] width 9 height 9
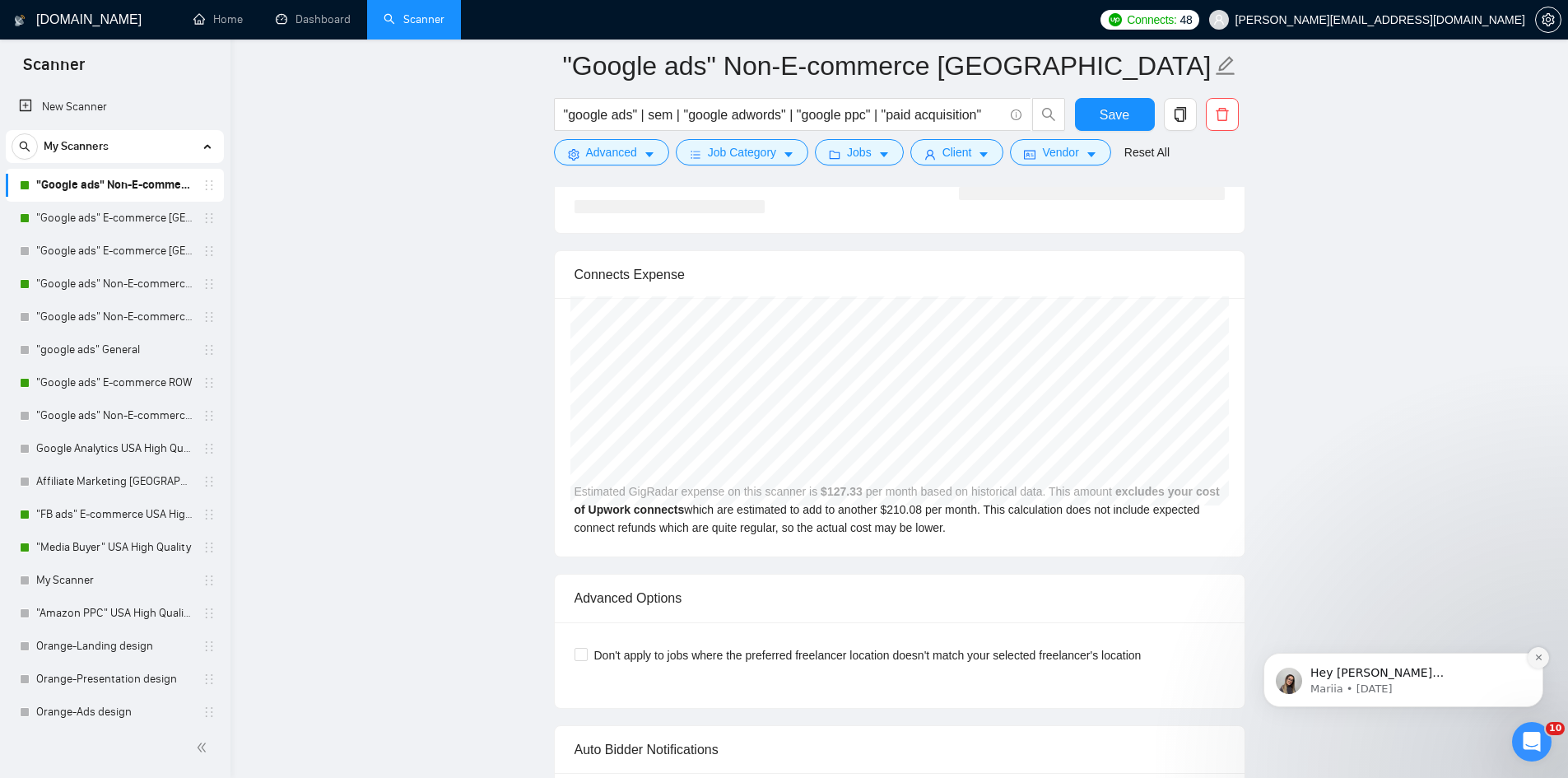
click at [1535, 656] on icon "Dismiss notification" at bounding box center [1538, 657] width 9 height 9
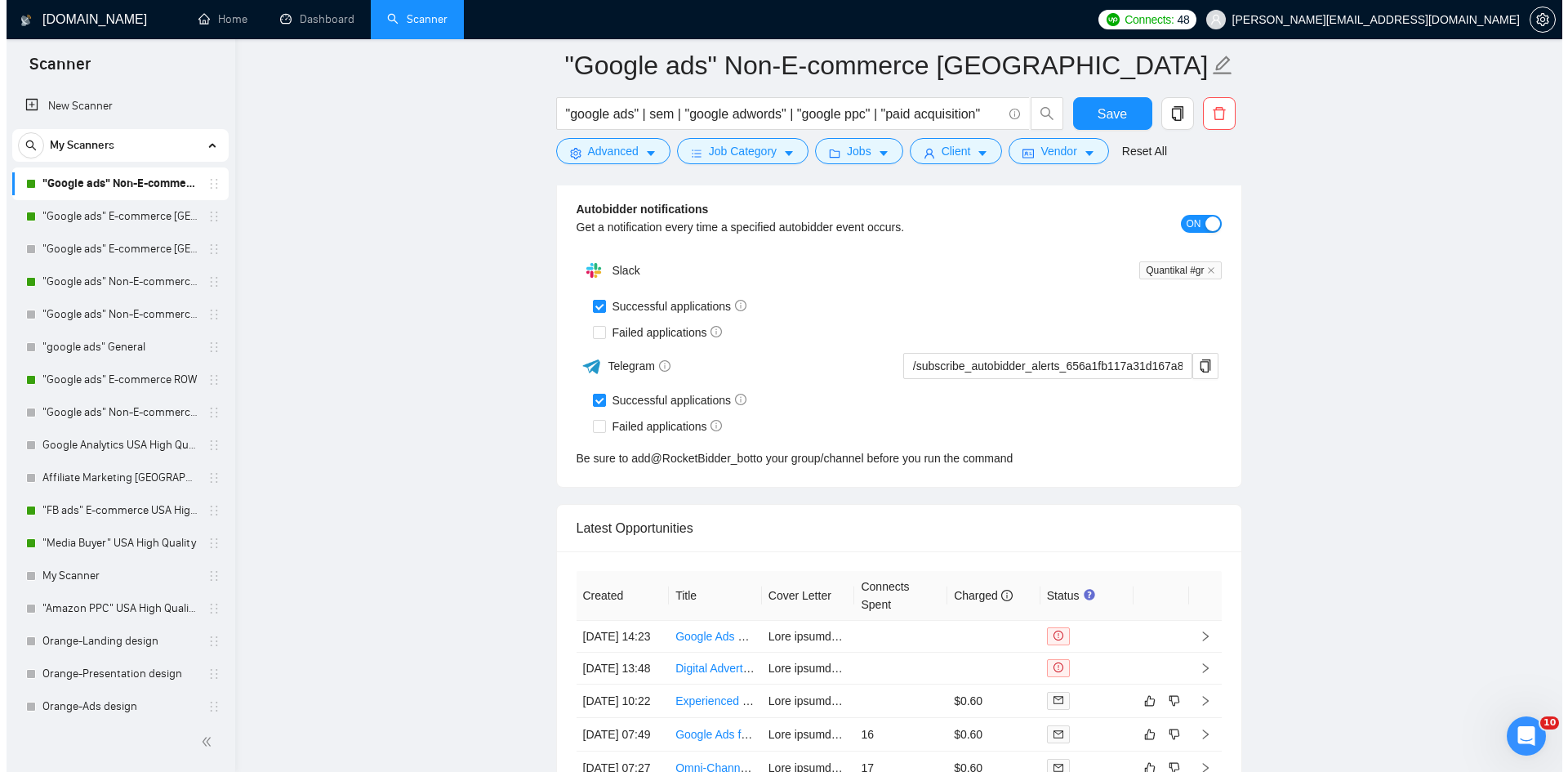
scroll to position [4189, 0]
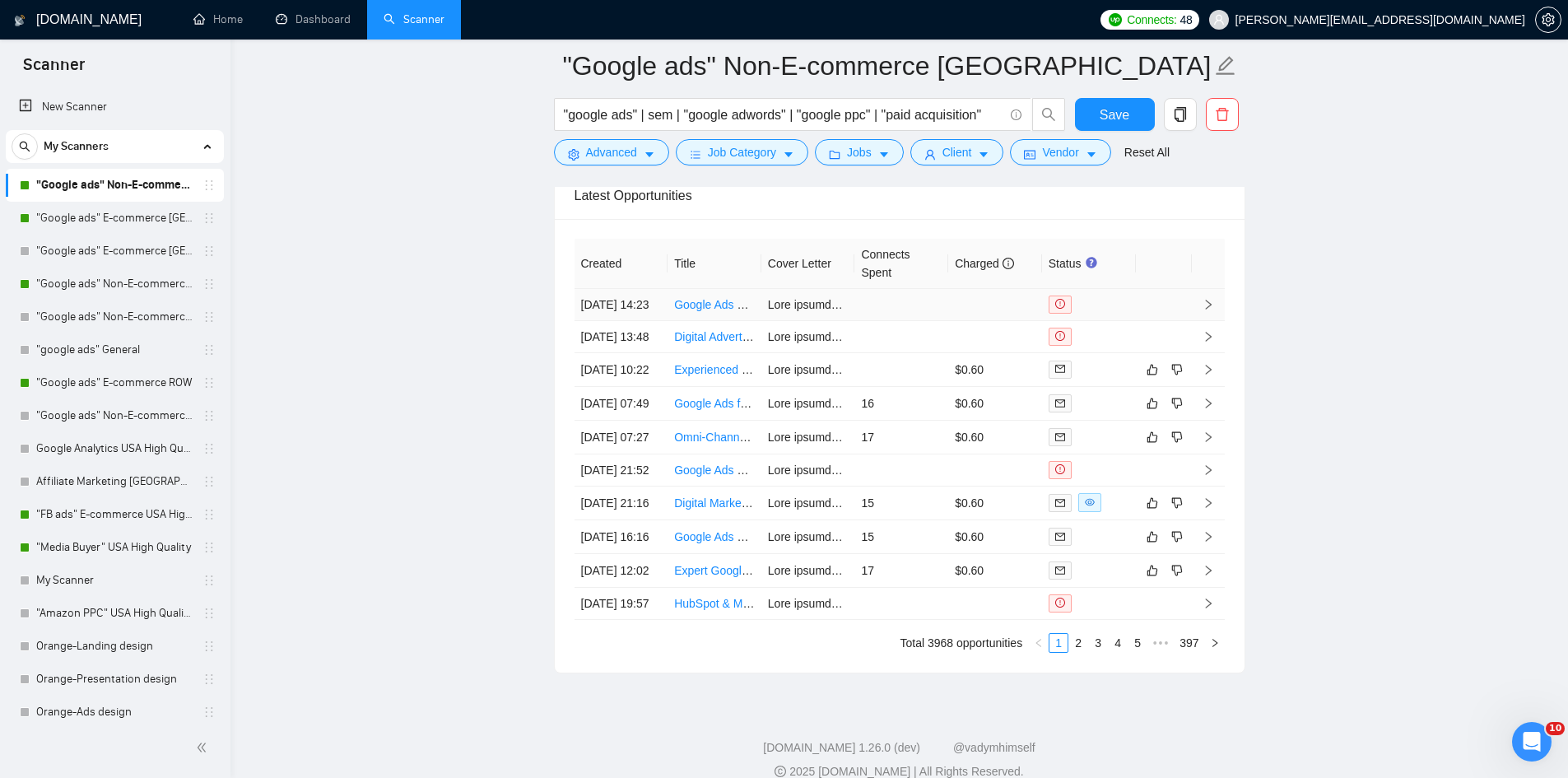
click at [1207, 309] on icon "right" at bounding box center [1208, 305] width 6 height 10
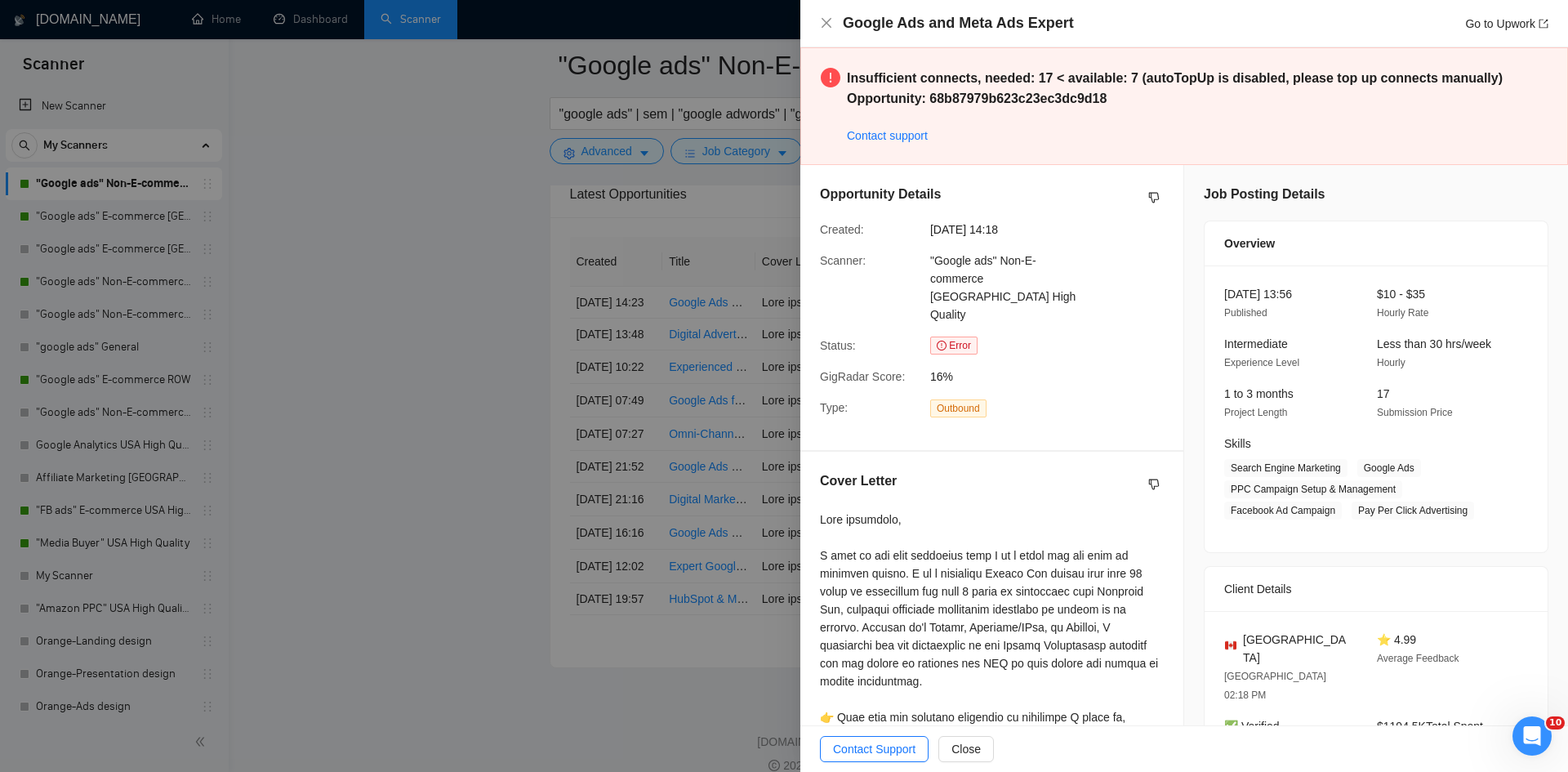
scroll to position [332, 0]
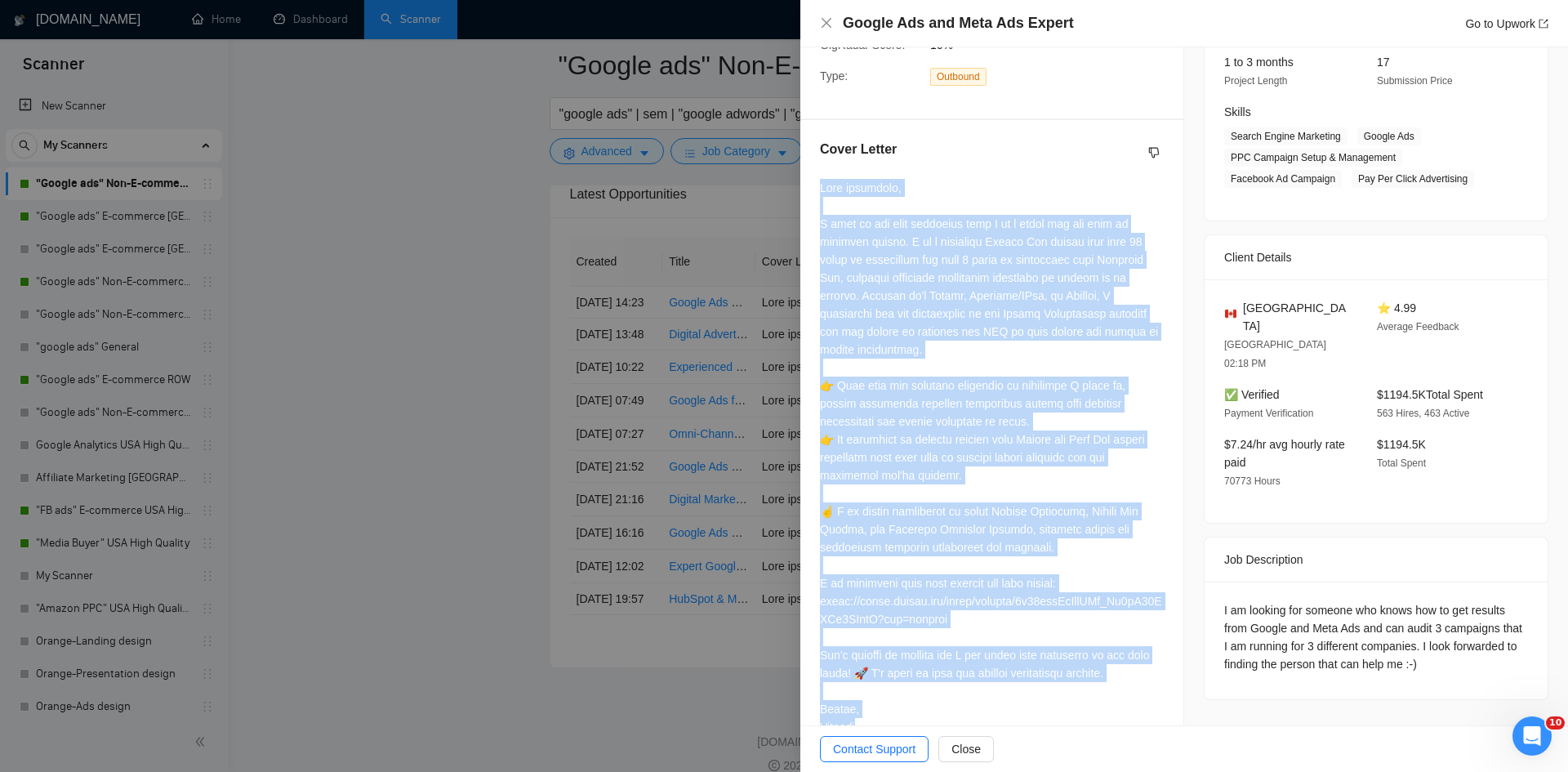
drag, startPoint x: 864, startPoint y: 689, endPoint x: 820, endPoint y: 152, distance: 538.8
click at [820, 179] on div at bounding box center [992, 457] width 344 height 557
copy div "Lore ipsumdolo, S amet co adi elit seddoeius temp I ut l etdol mag ali enim ad …"
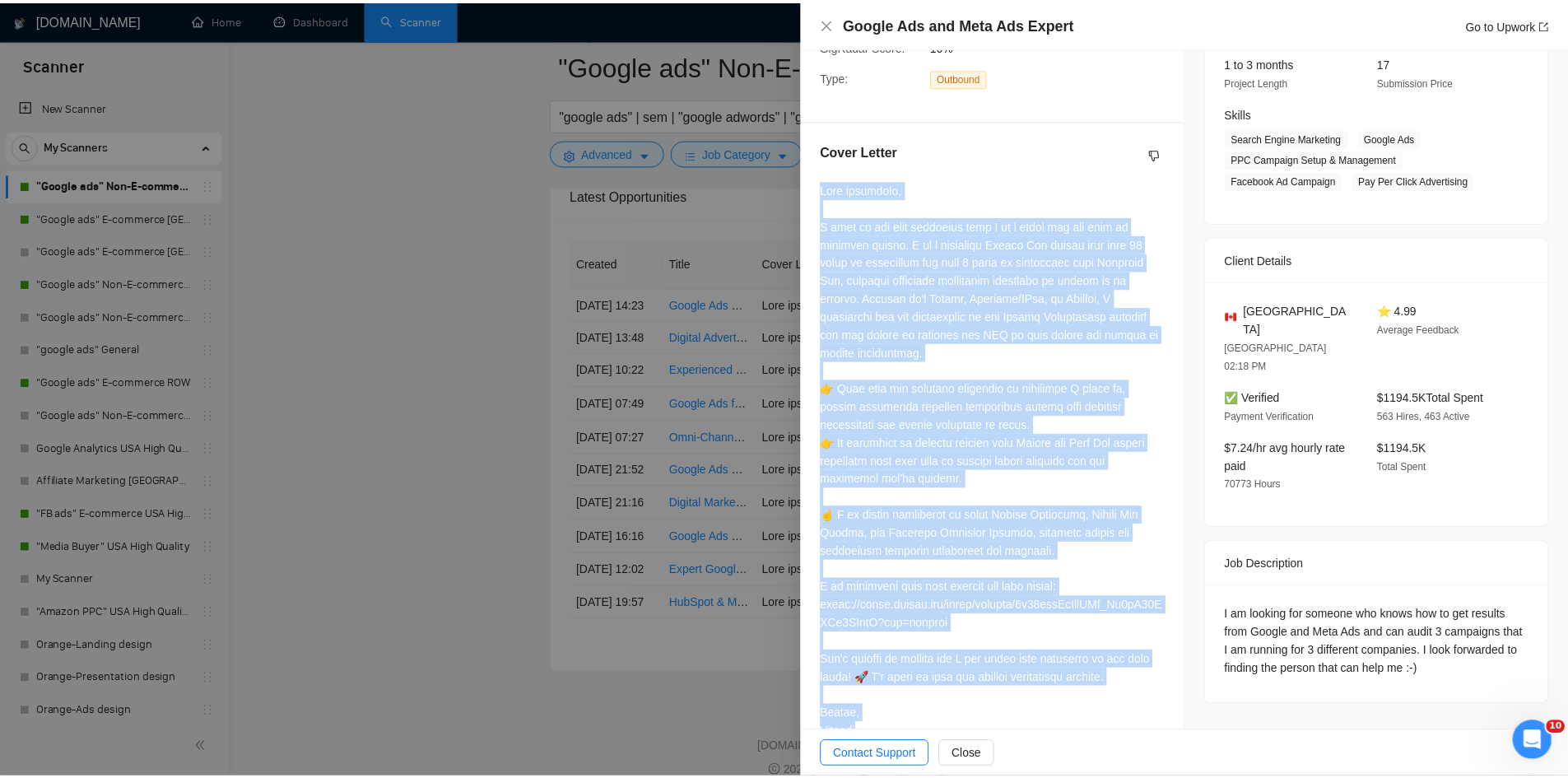
scroll to position [0, 0]
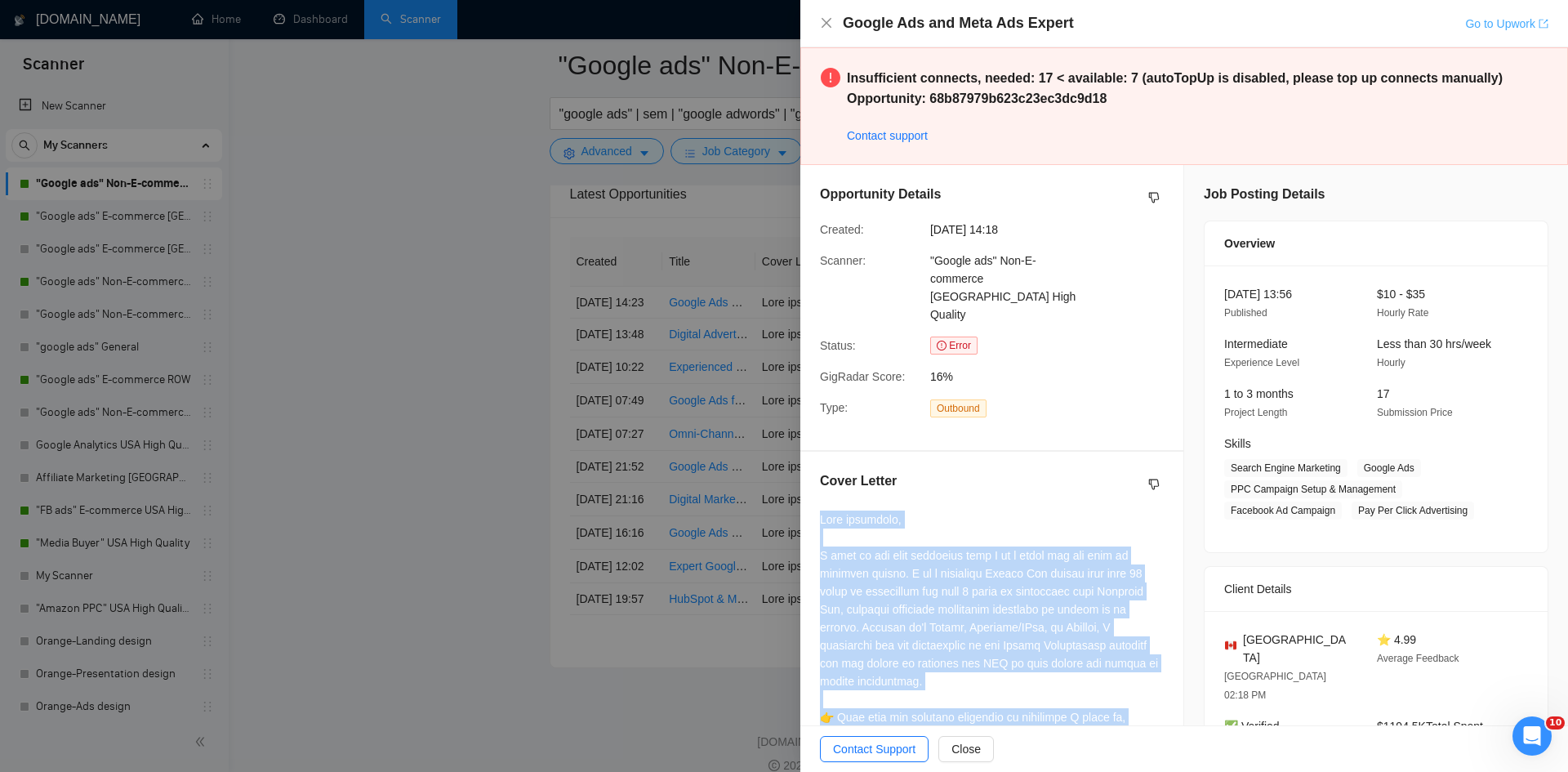
click at [1487, 17] on link "Go to Upwork" at bounding box center [1507, 23] width 83 height 13
click at [833, 27] on icon "close" at bounding box center [826, 22] width 13 height 13
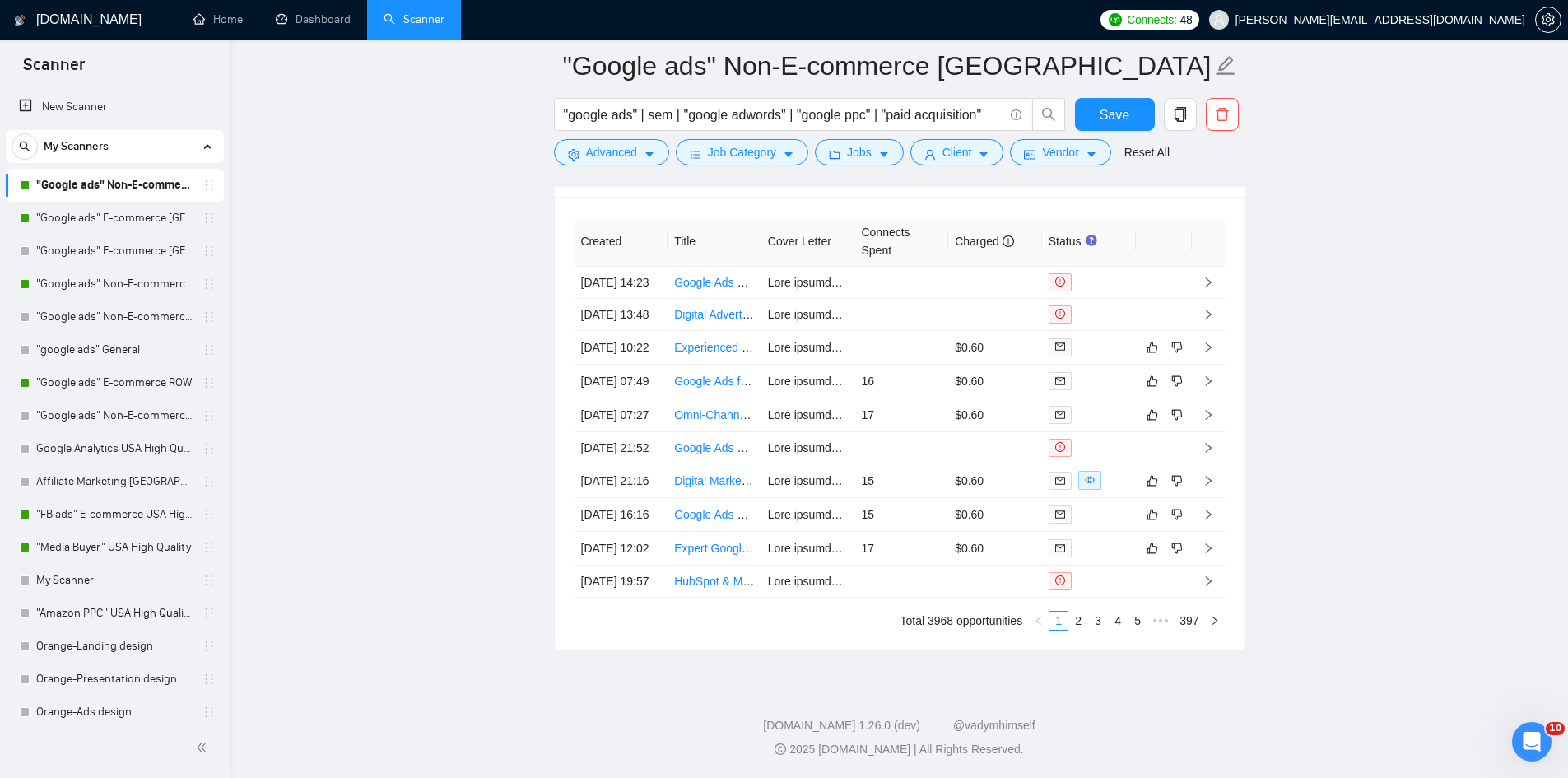
scroll to position [4388, 0]
click at [1076, 630] on link "2" at bounding box center [1077, 620] width 18 height 18
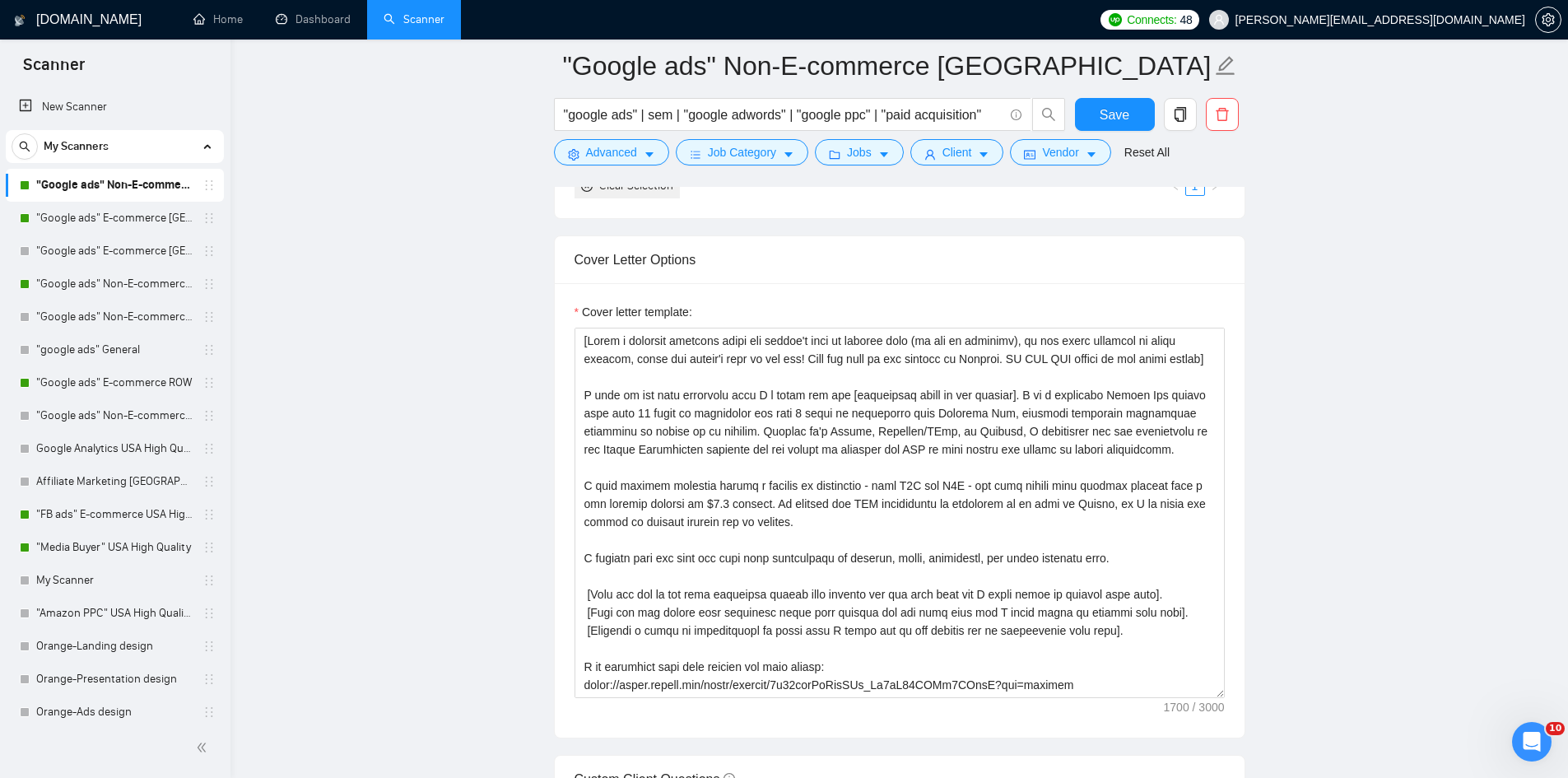
scroll to position [1687, 0]
click at [1127, 110] on span "Save" at bounding box center [1114, 115] width 30 height 21
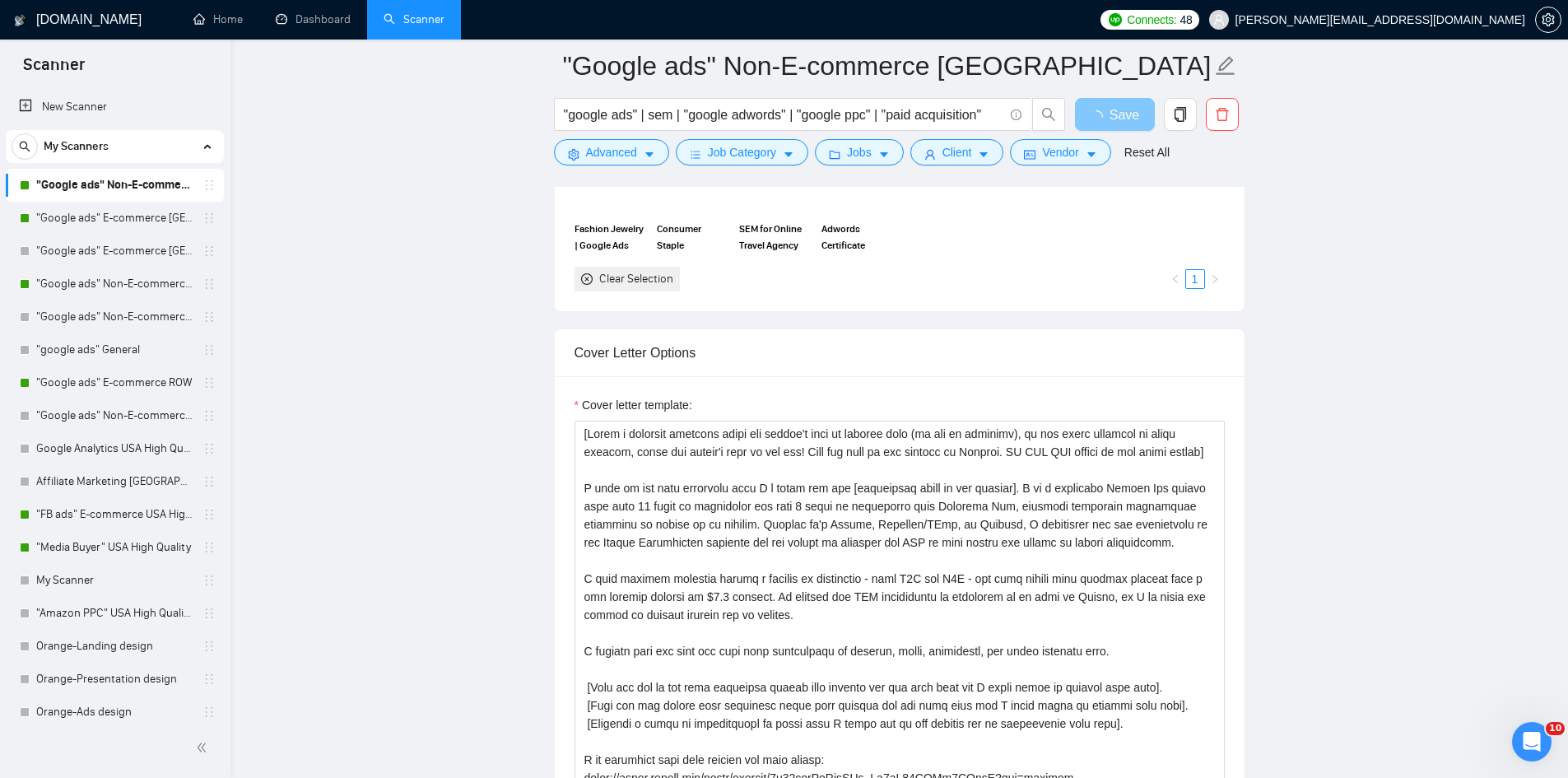
scroll to position [1589, 0]
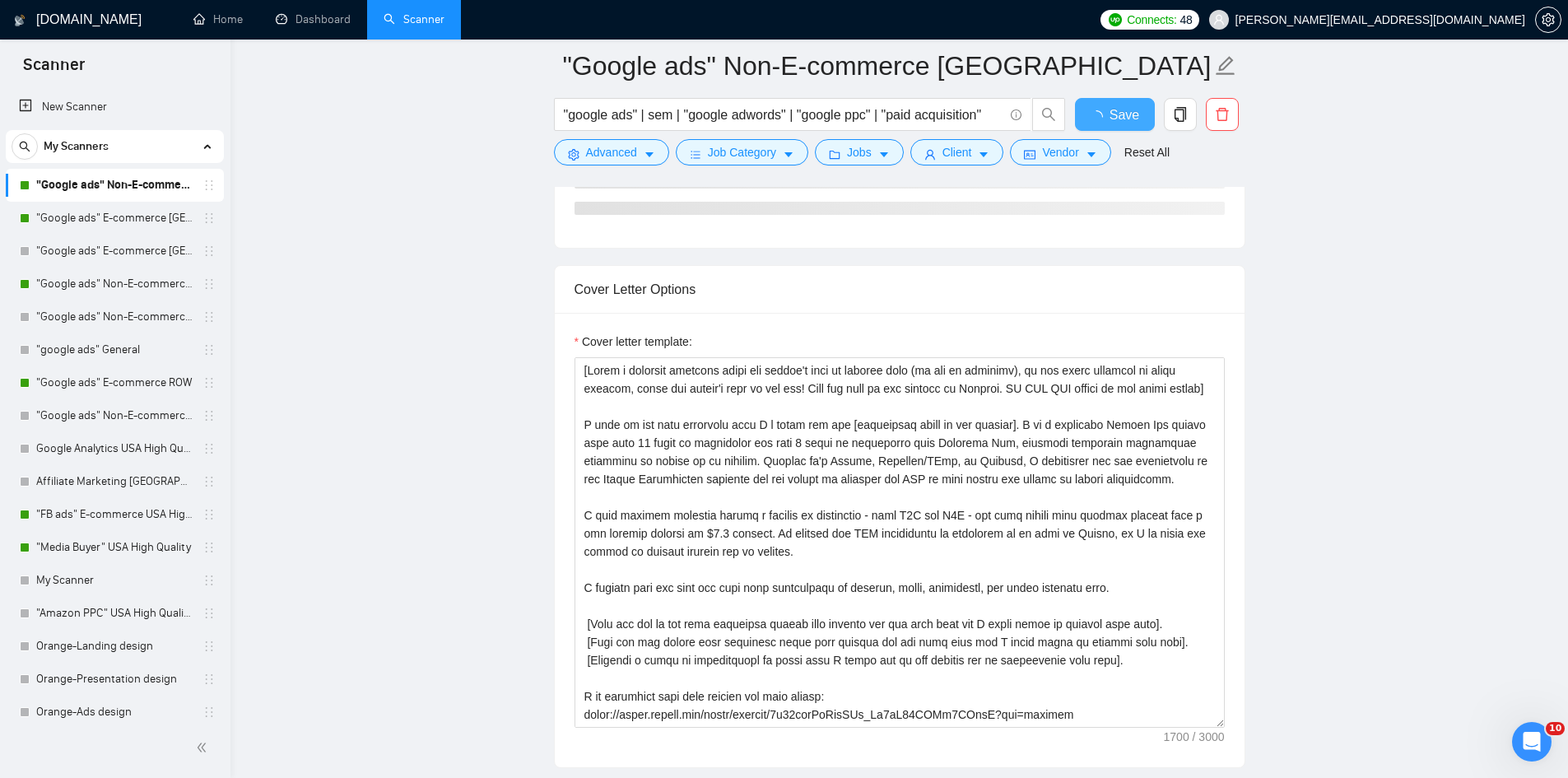
checkbox input "true"
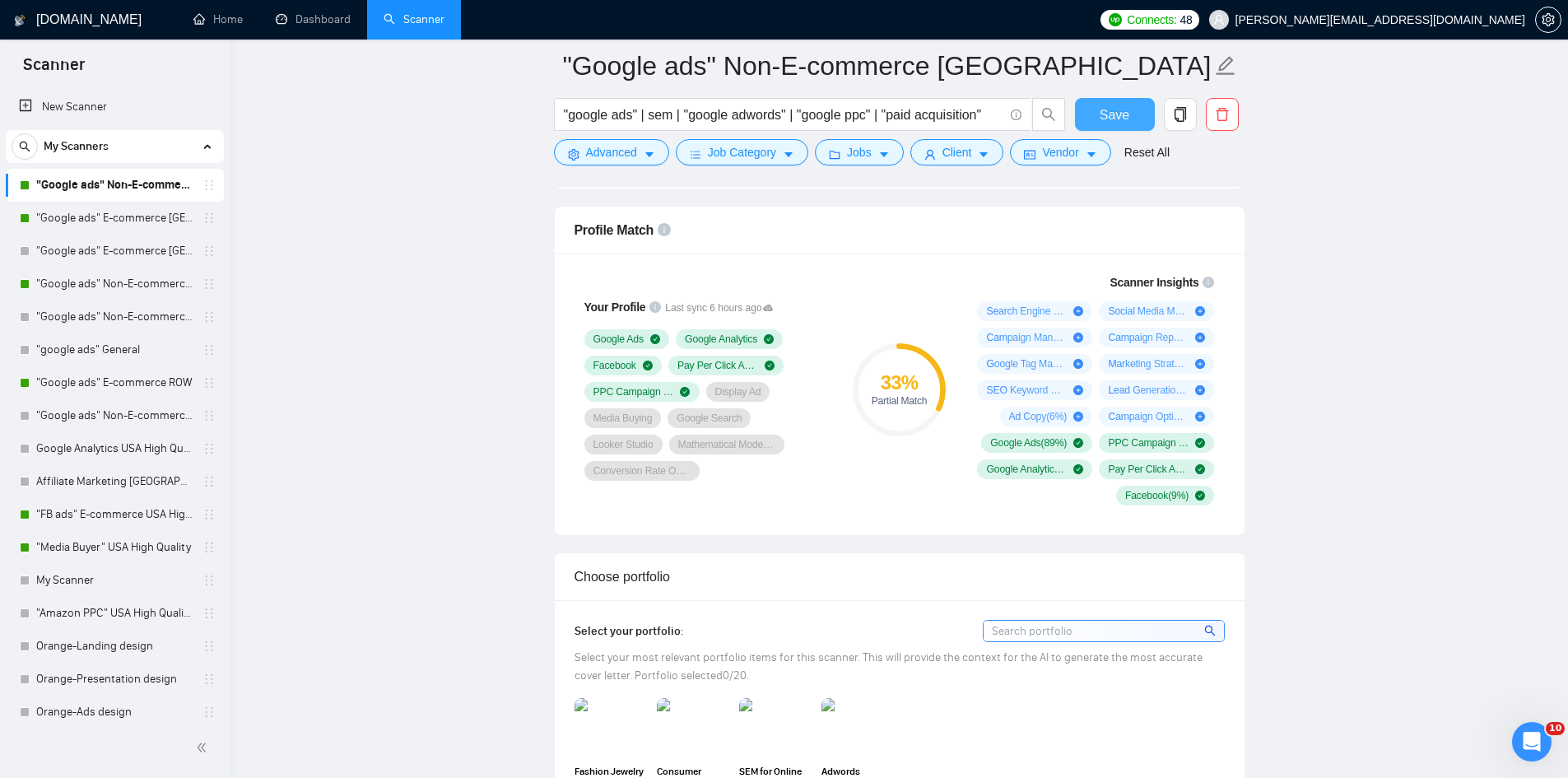
scroll to position [1053, 0]
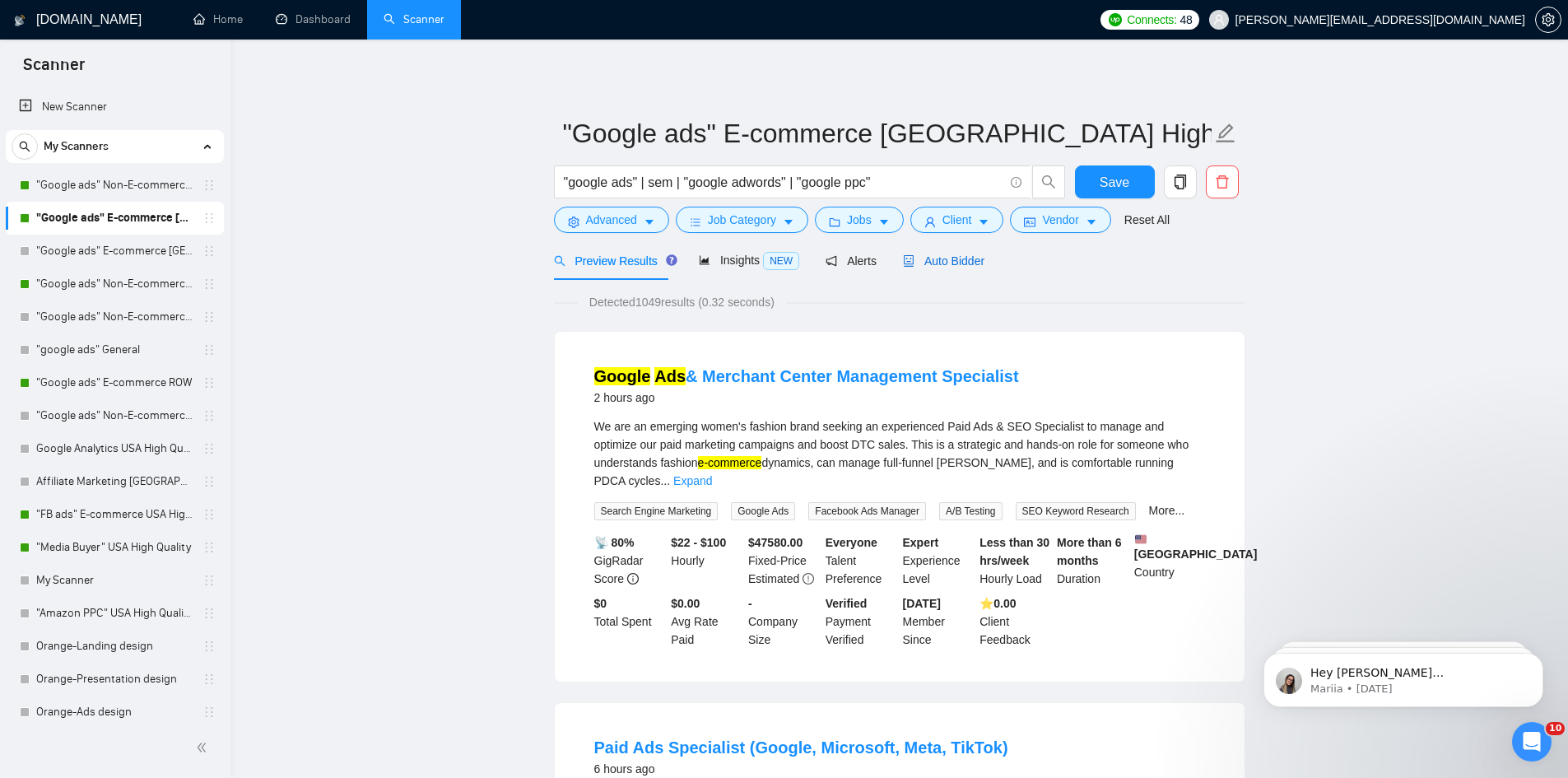
drag, startPoint x: 926, startPoint y: 254, endPoint x: 871, endPoint y: 267, distance: 56.5
click at [926, 254] on span "Auto Bidder" at bounding box center [944, 260] width 81 height 13
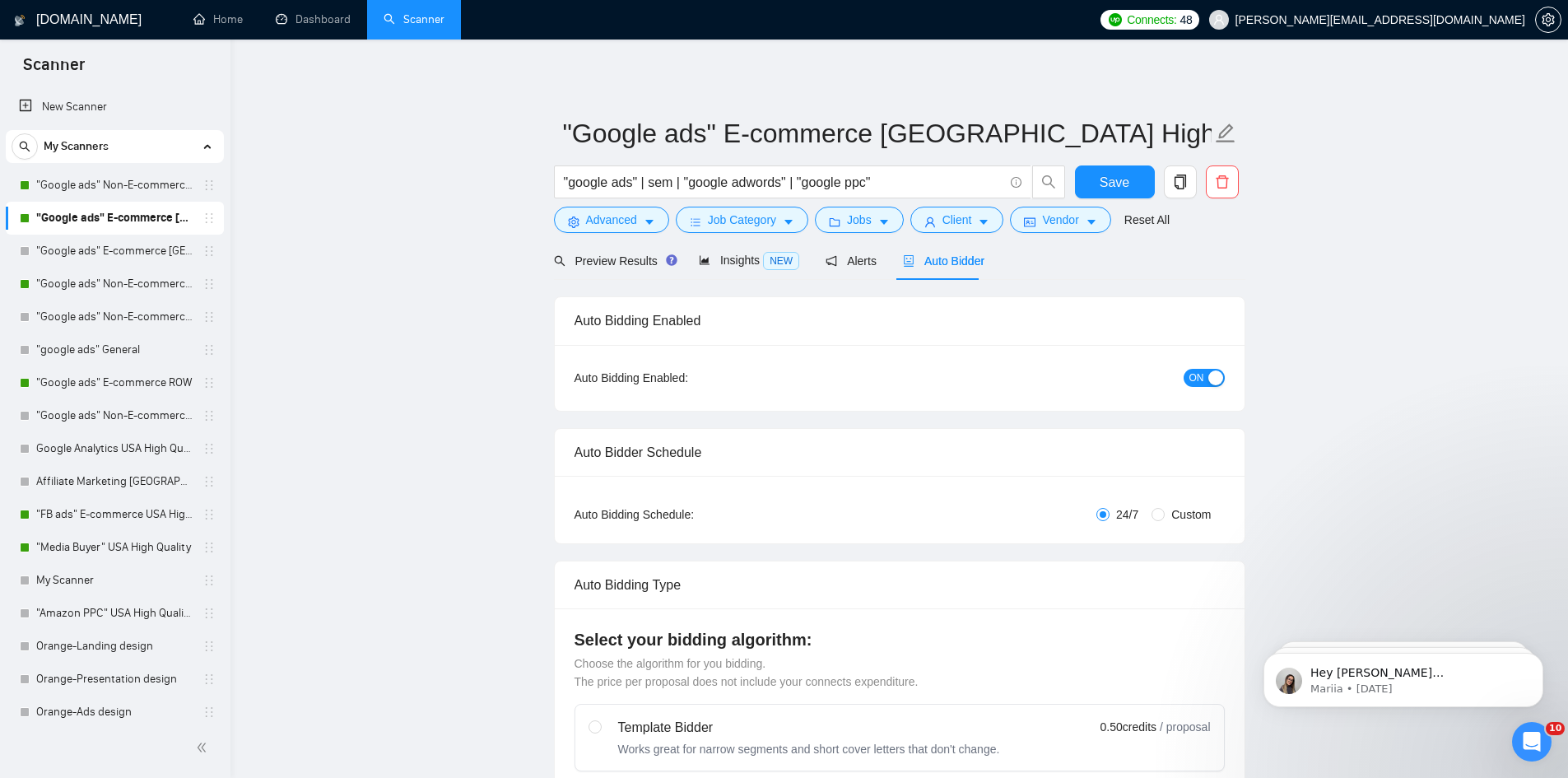
checkbox input "true"
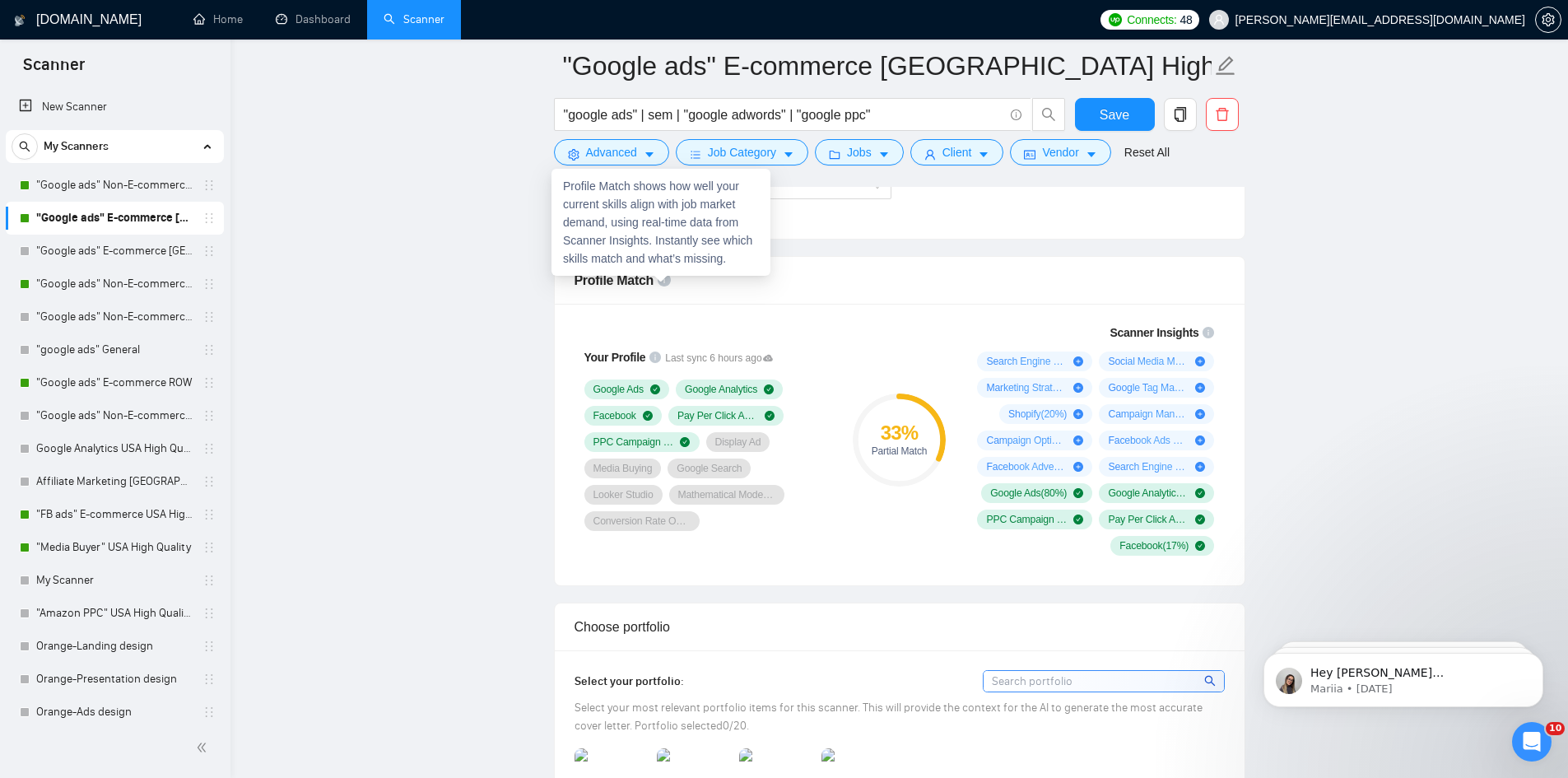
scroll to position [1127, 0]
